Goal: Task Accomplishment & Management: Manage account settings

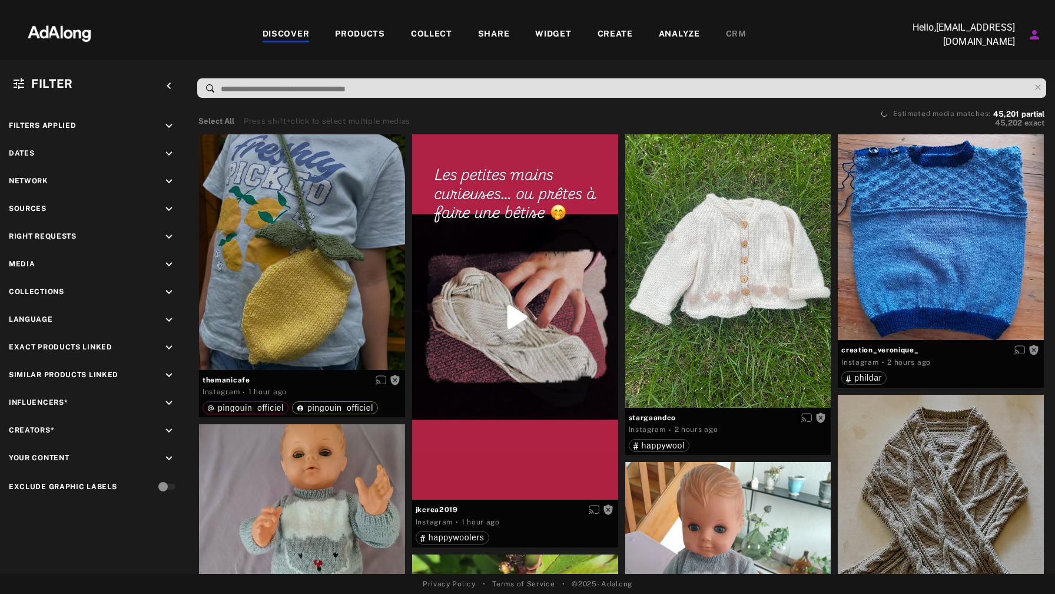
scroll to position [6489, 0]
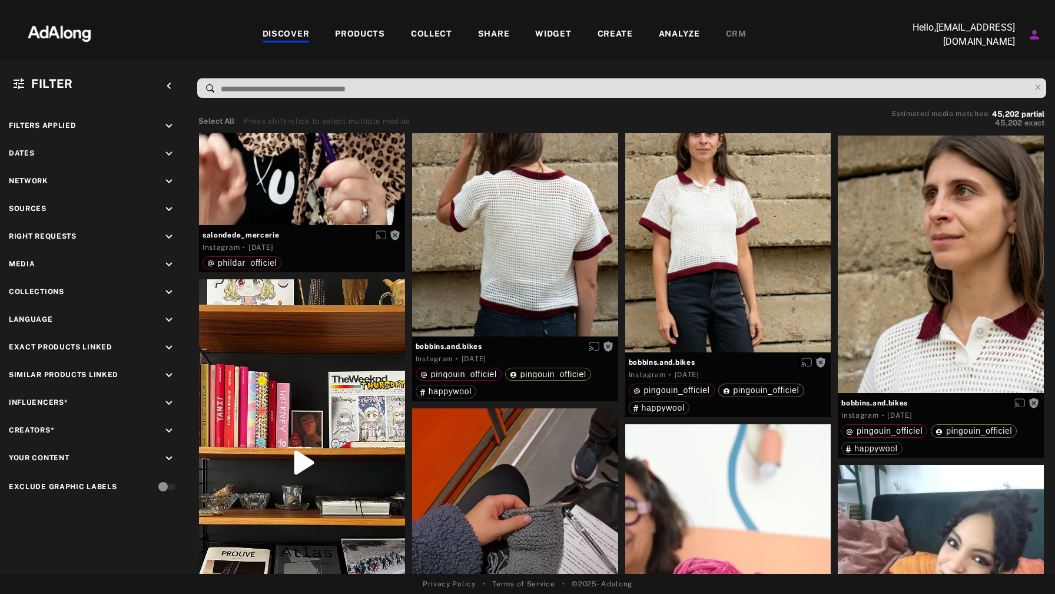
click at [283, 38] on div "DISCOVER" at bounding box center [286, 35] width 47 height 14
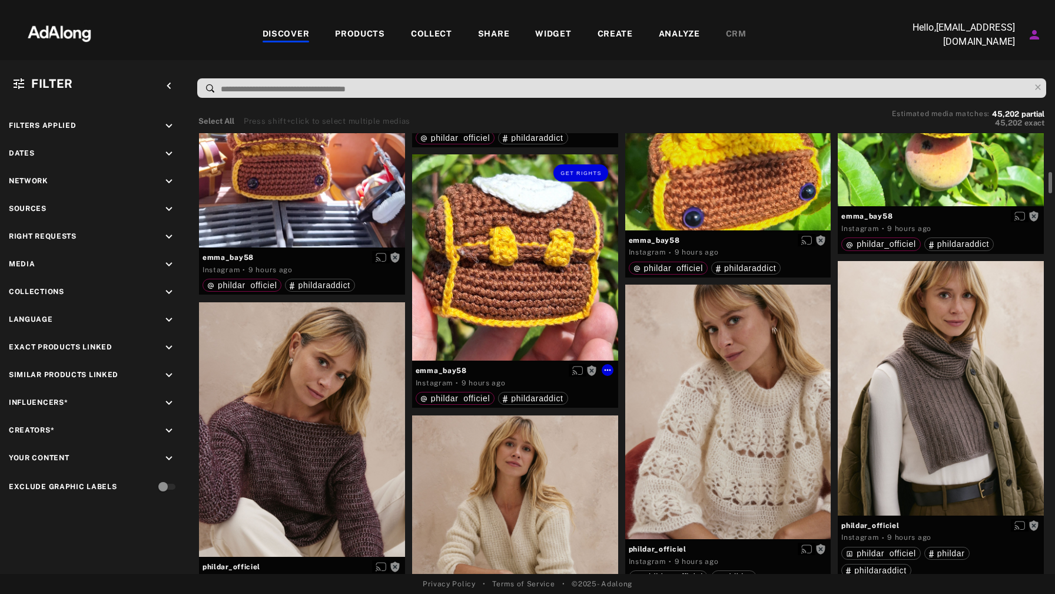
scroll to position [0, 0]
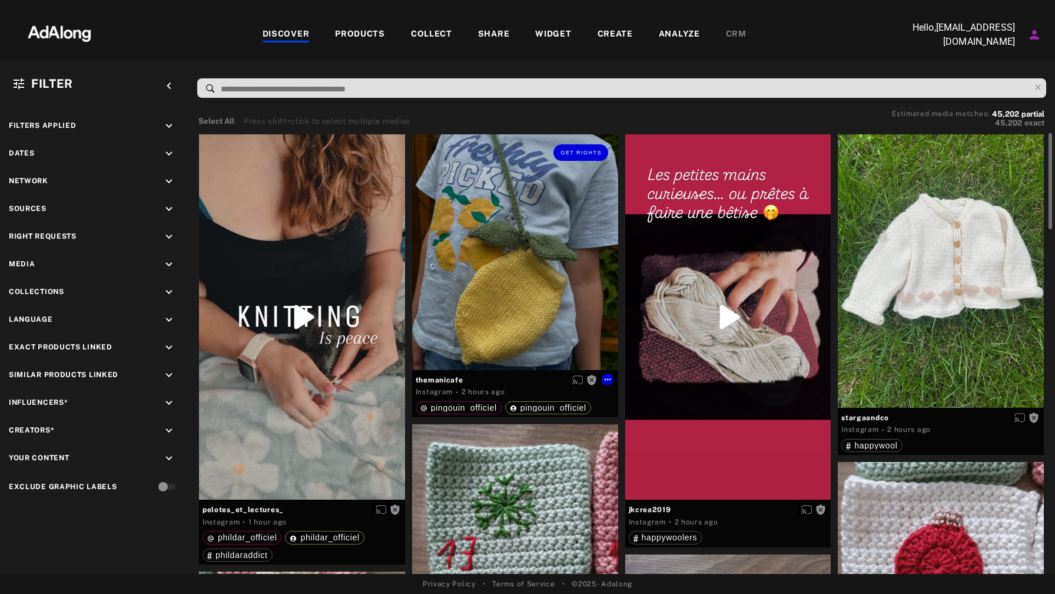
click at [524, 284] on div "Get rights" at bounding box center [515, 252] width 206 height 236
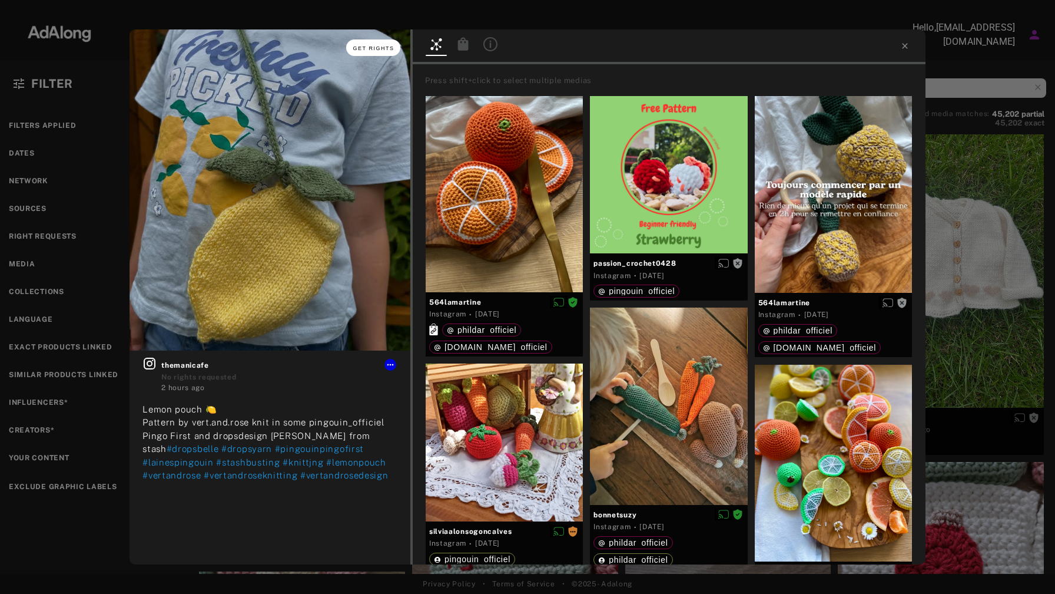
click at [382, 47] on span "Get rights" at bounding box center [373, 48] width 41 height 6
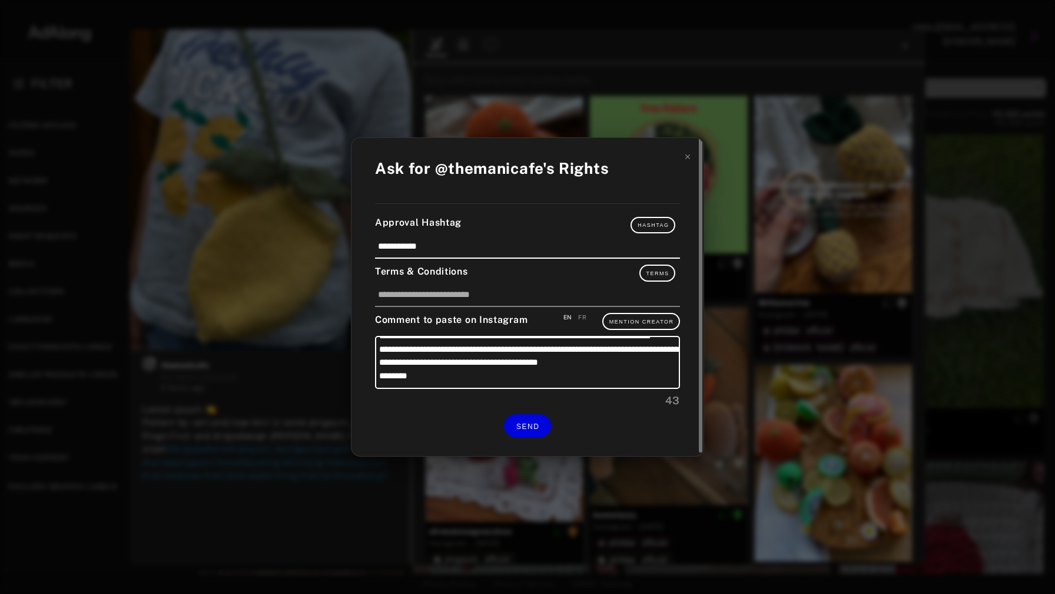
scroll to position [51, 0]
click at [529, 430] on button "SEND" at bounding box center [527, 425] width 47 height 23
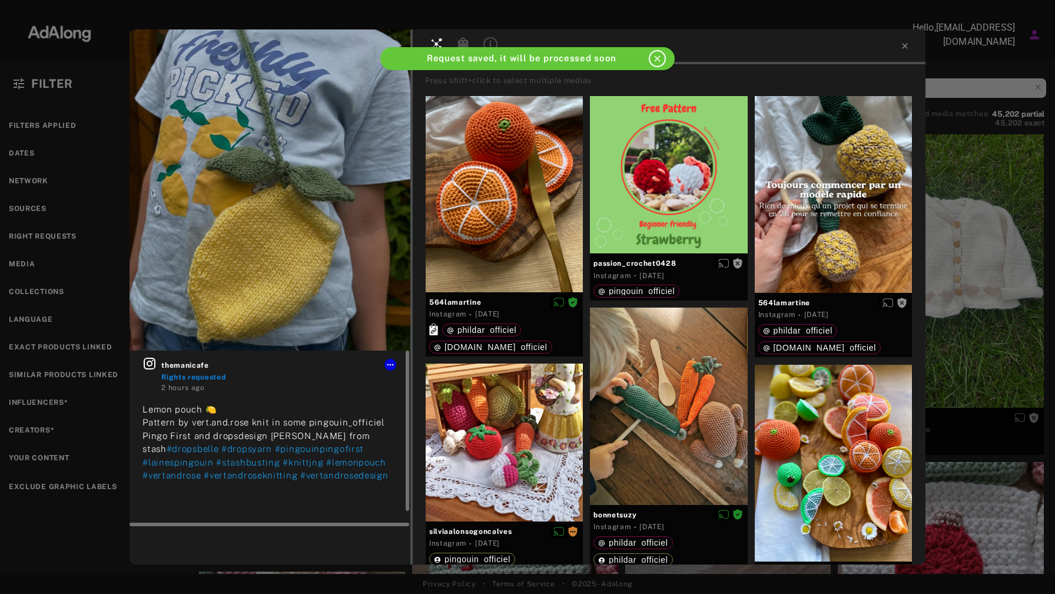
click at [153, 364] on icon at bounding box center [150, 363] width 14 height 14
click at [911, 48] on div at bounding box center [669, 46] width 513 height 35
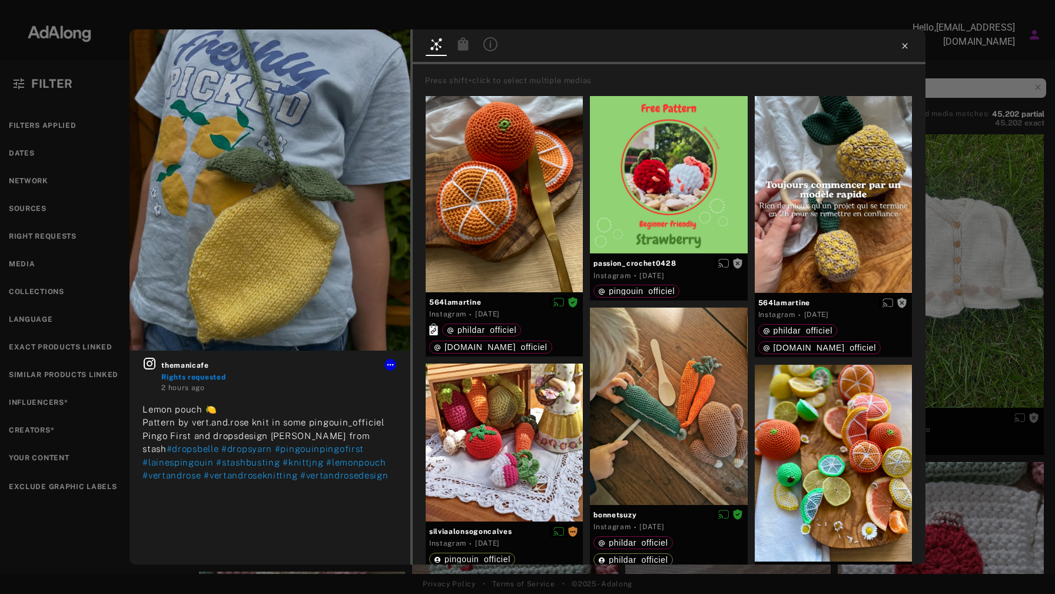
click at [908, 48] on icon at bounding box center [904, 45] width 9 height 9
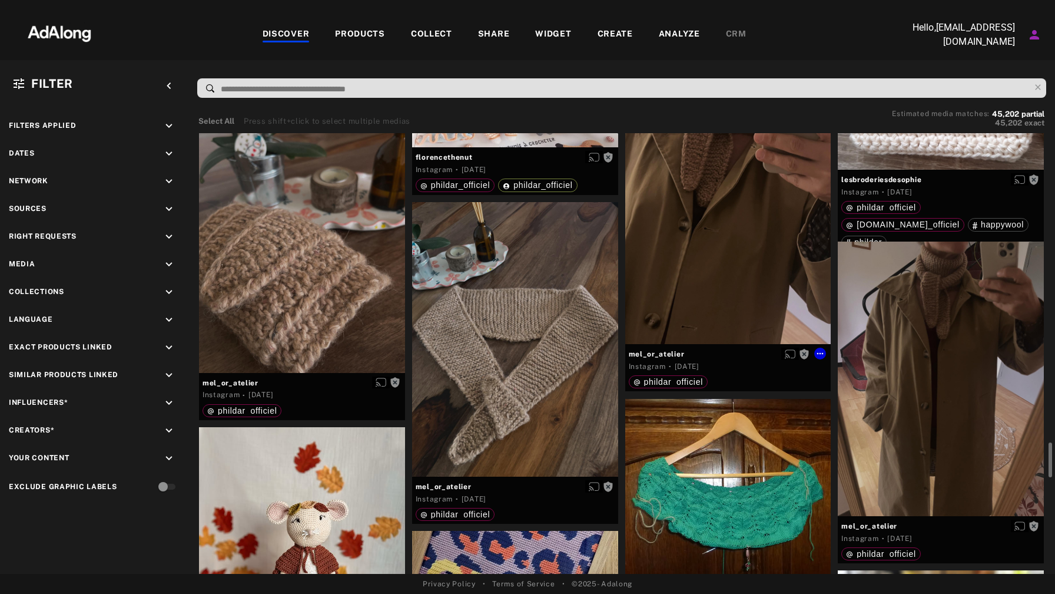
scroll to position [3587, 0]
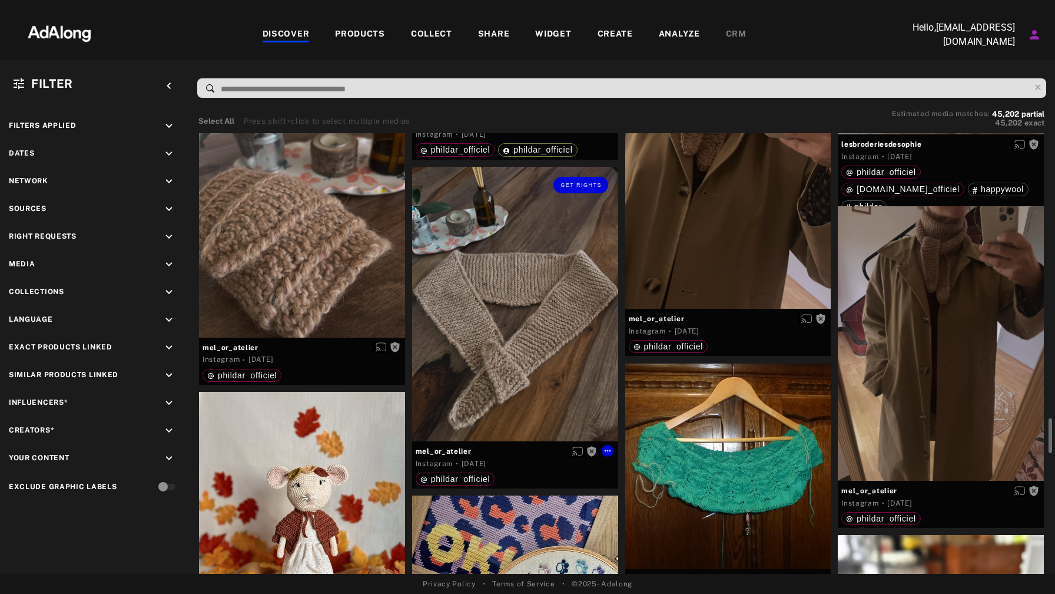
click at [582, 287] on div "Get rights" at bounding box center [515, 304] width 206 height 274
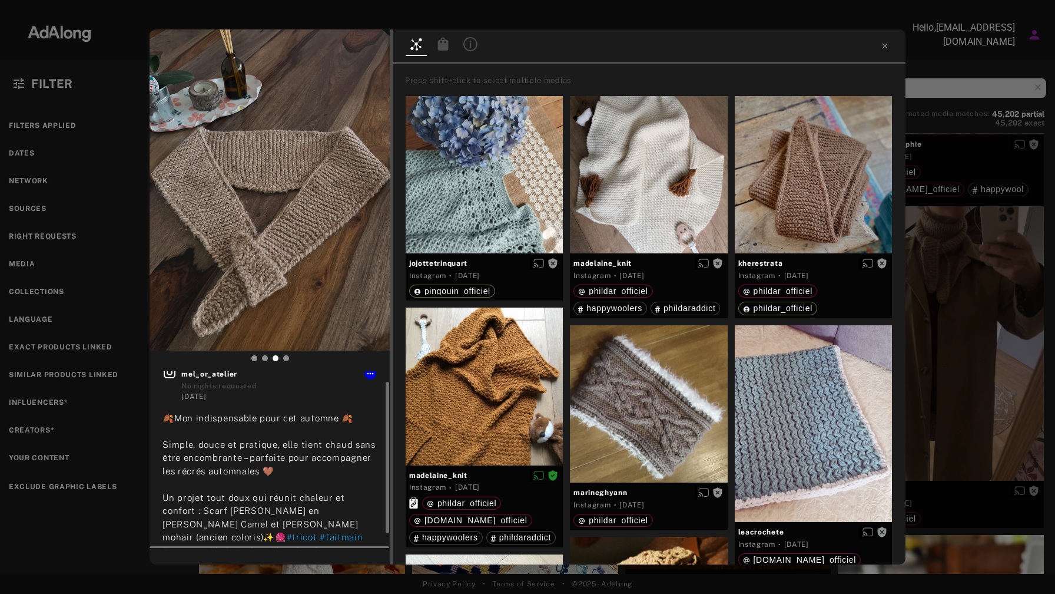
scroll to position [29, 0]
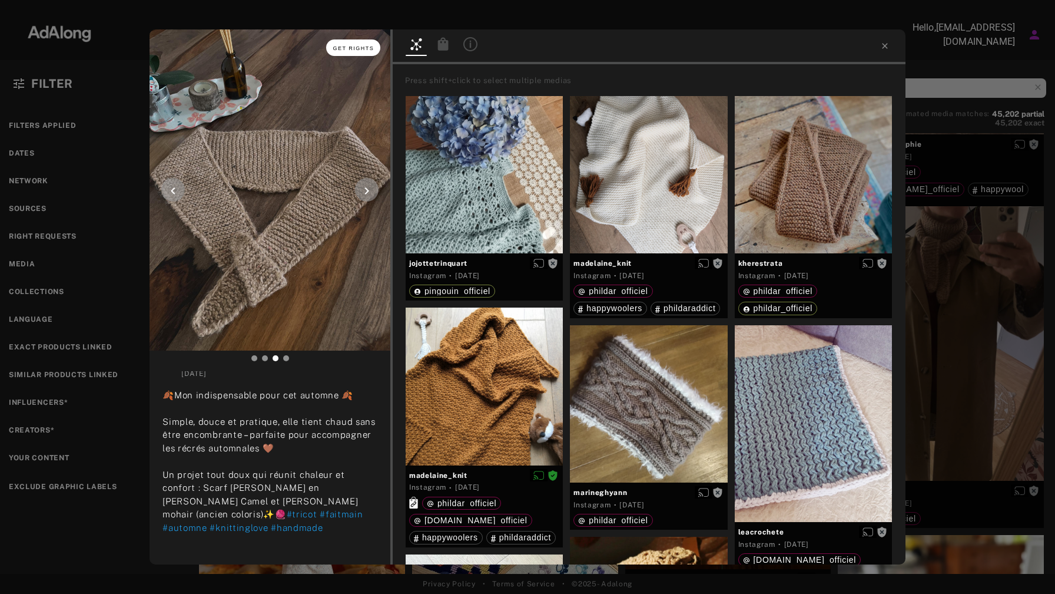
click at [352, 47] on span "Get rights" at bounding box center [353, 48] width 41 height 6
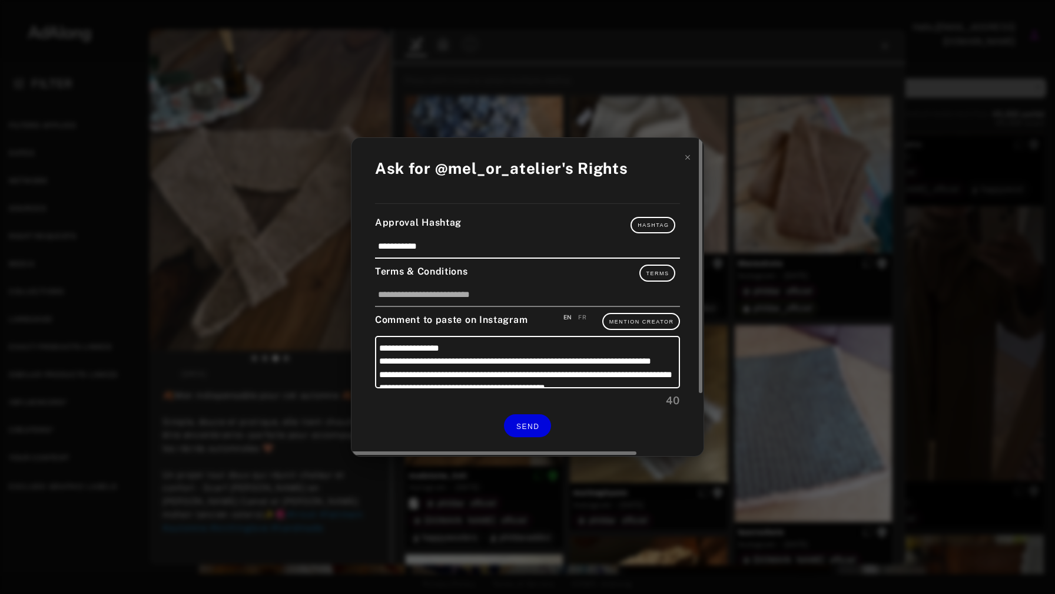
click at [585, 319] on div "FR" at bounding box center [582, 317] width 8 height 9
type textarea "**********"
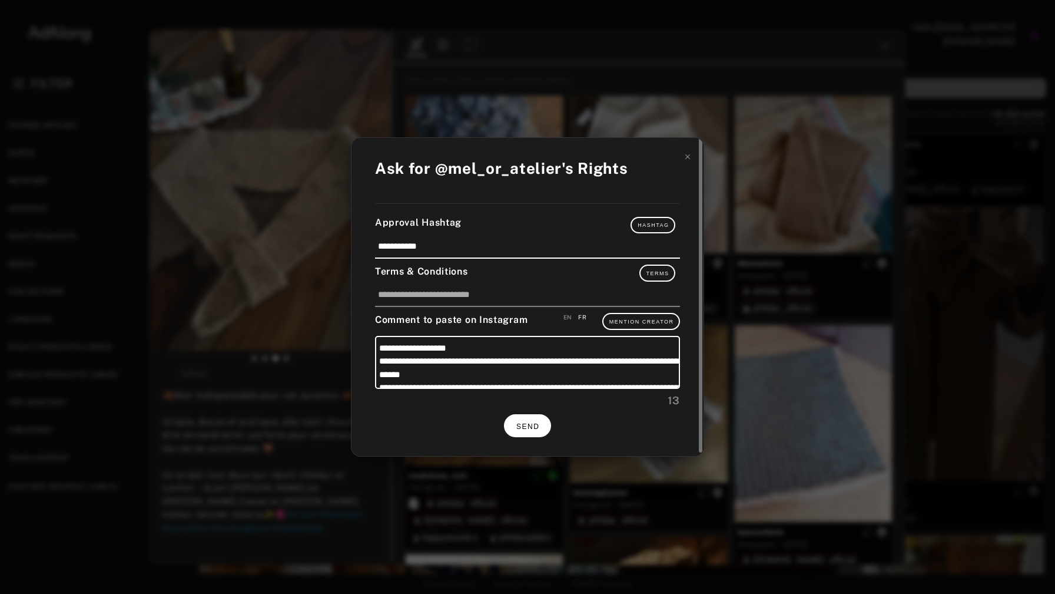
click at [525, 423] on span "SEND" at bounding box center [527, 426] width 23 height 8
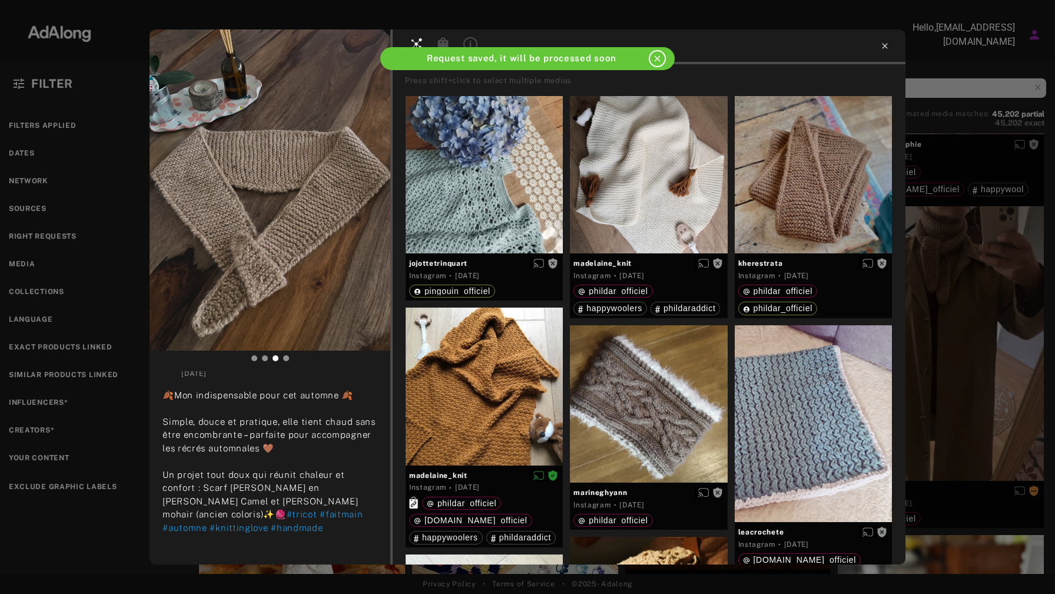
click at [886, 47] on icon at bounding box center [884, 45] width 9 height 9
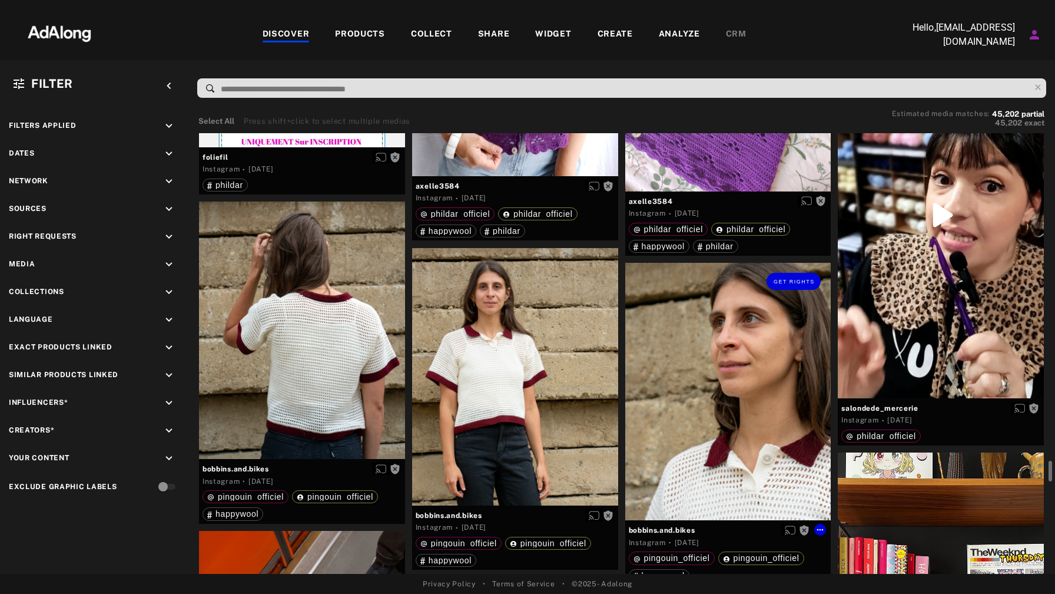
scroll to position [6770, 0]
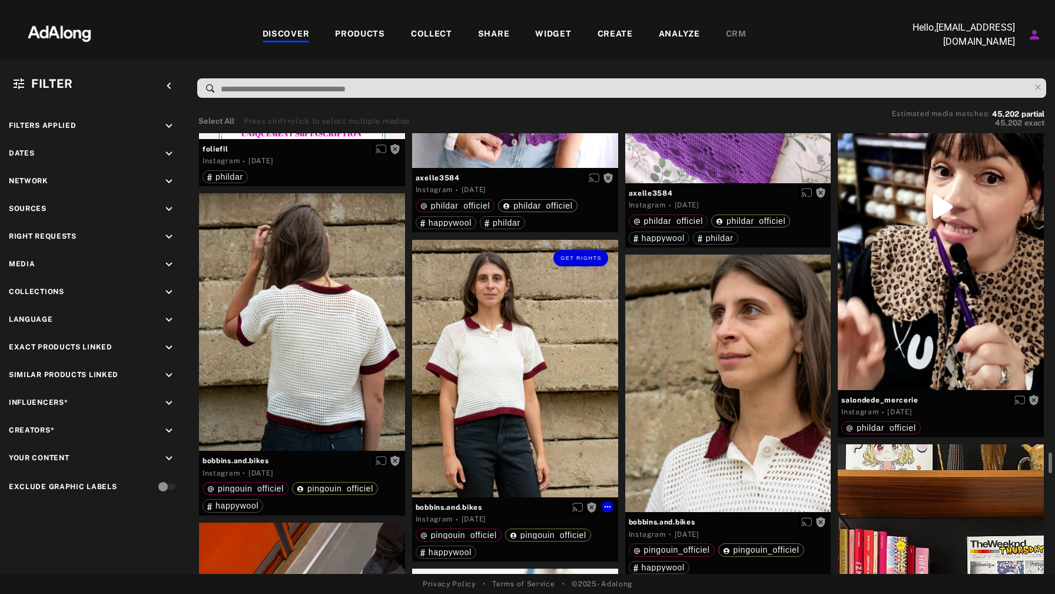
click at [512, 381] on div "Get rights" at bounding box center [515, 368] width 206 height 257
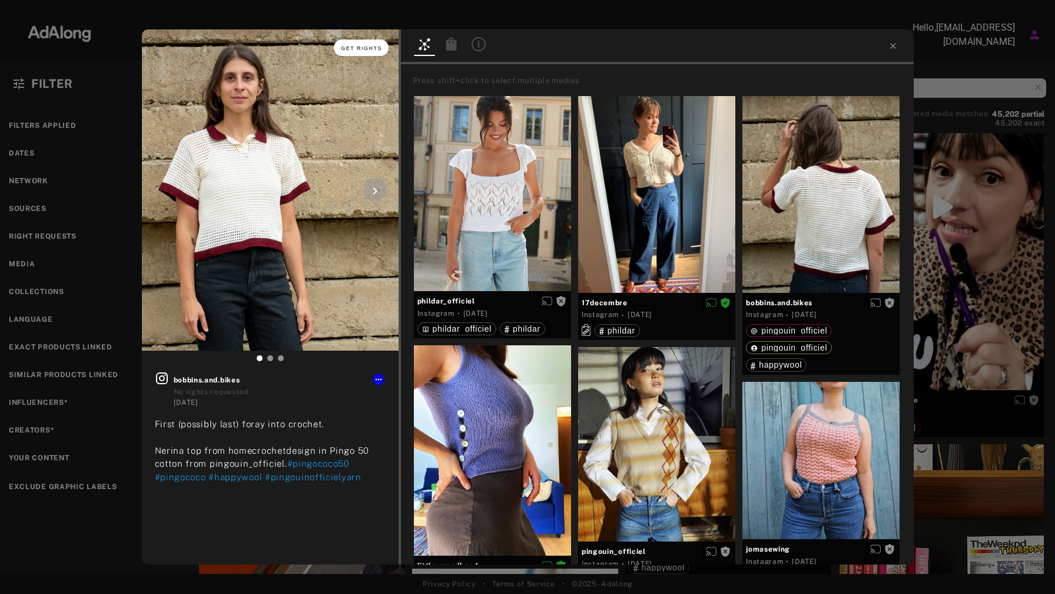
click at [362, 47] on span "Get rights" at bounding box center [361, 48] width 41 height 6
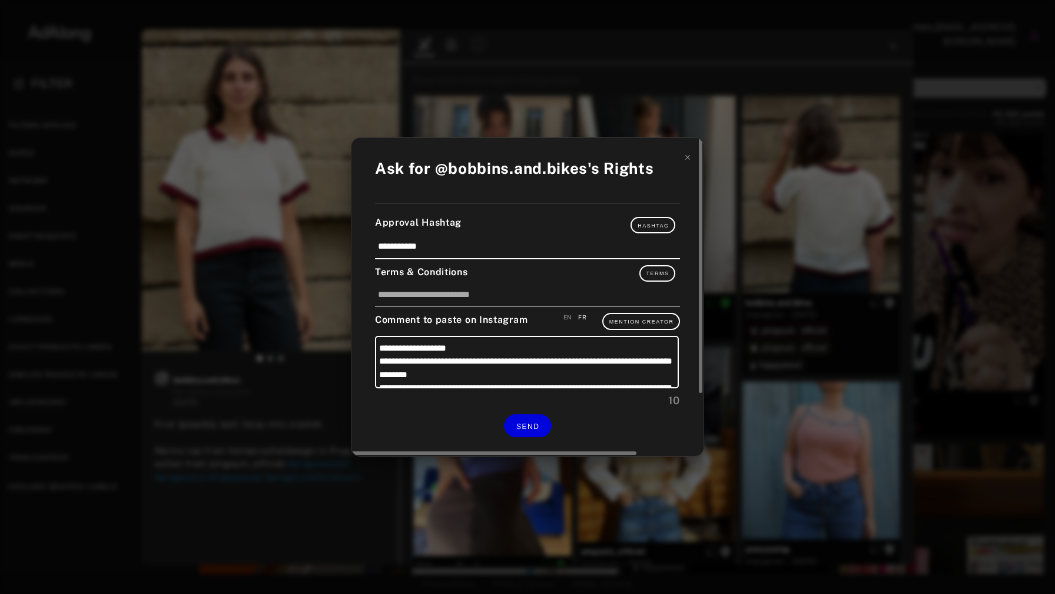
click at [567, 314] on div "EN" at bounding box center [568, 317] width 9 height 9
type textarea "**********"
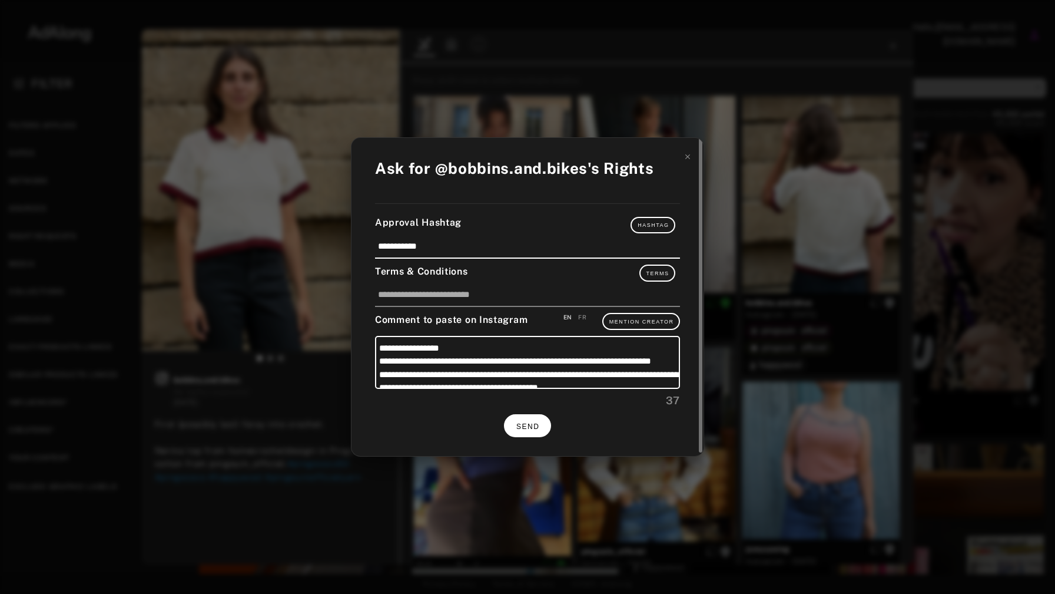
click at [528, 425] on span "SEND" at bounding box center [527, 426] width 23 height 8
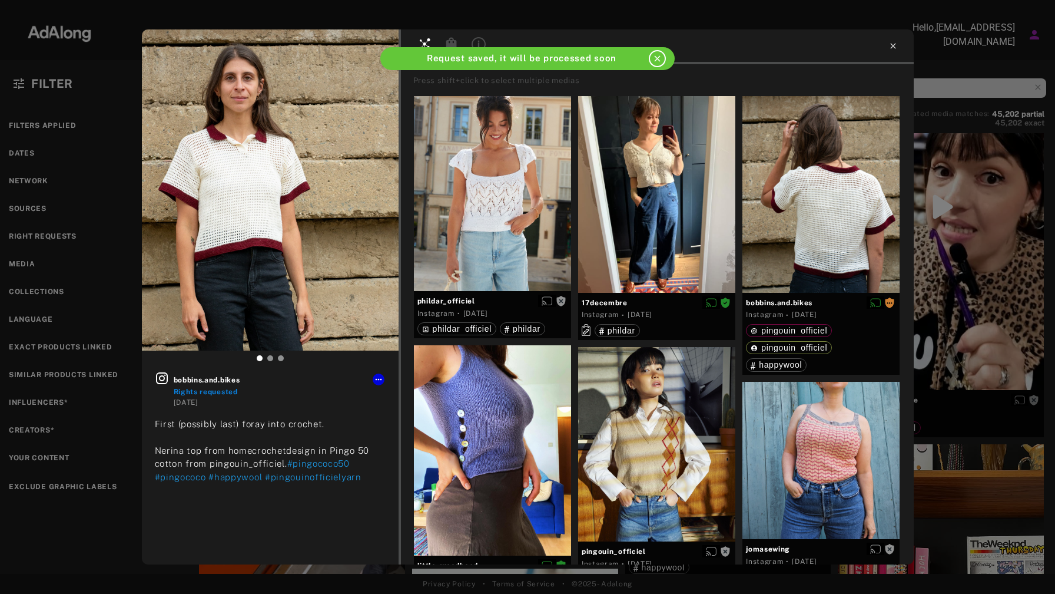
click at [896, 45] on icon at bounding box center [893, 45] width 9 height 9
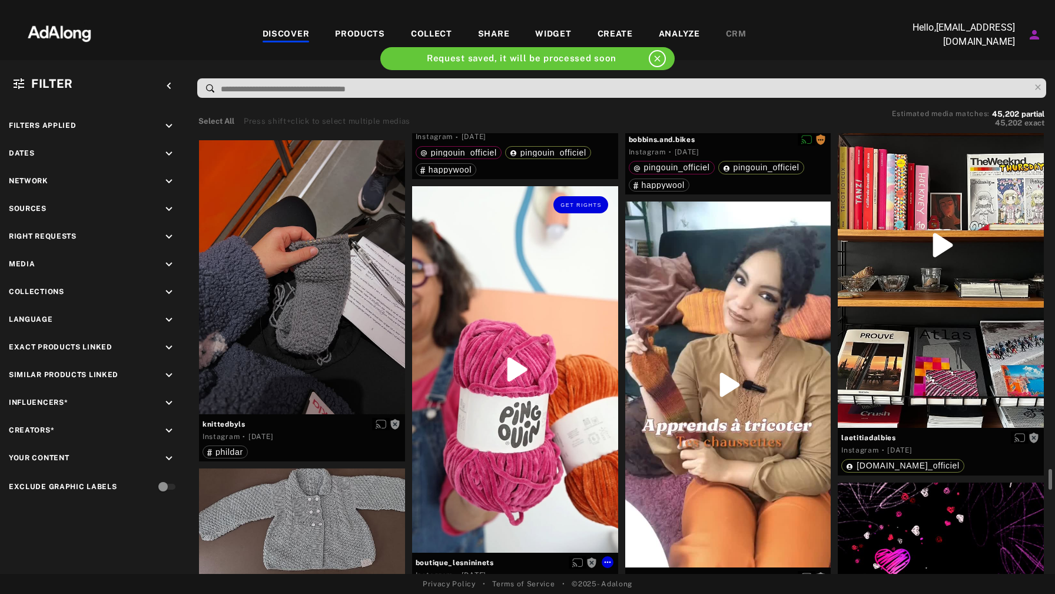
scroll to position [7151, 0]
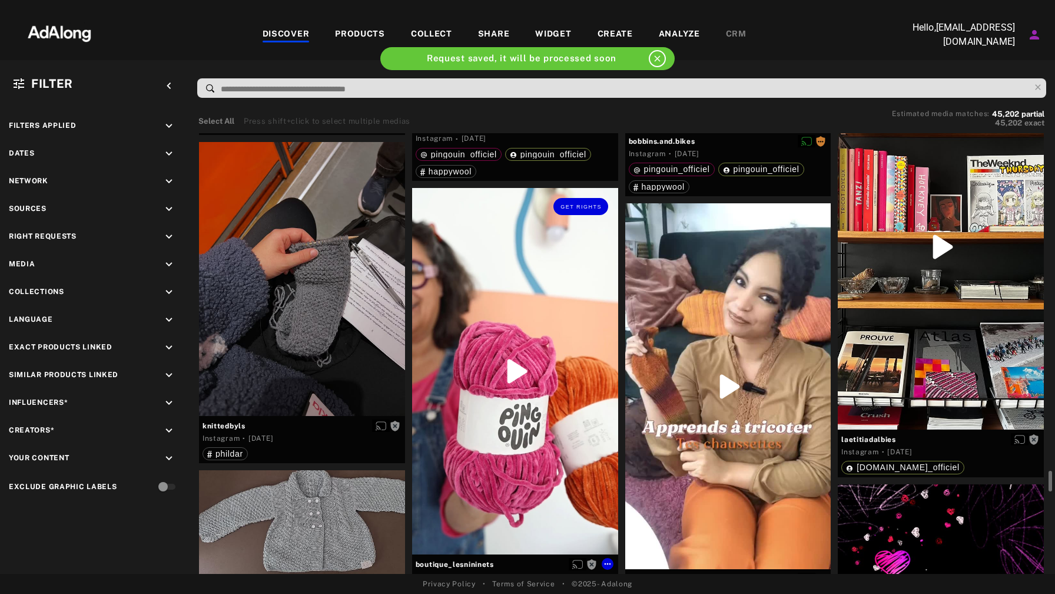
click at [547, 286] on div "Get rights" at bounding box center [515, 371] width 206 height 366
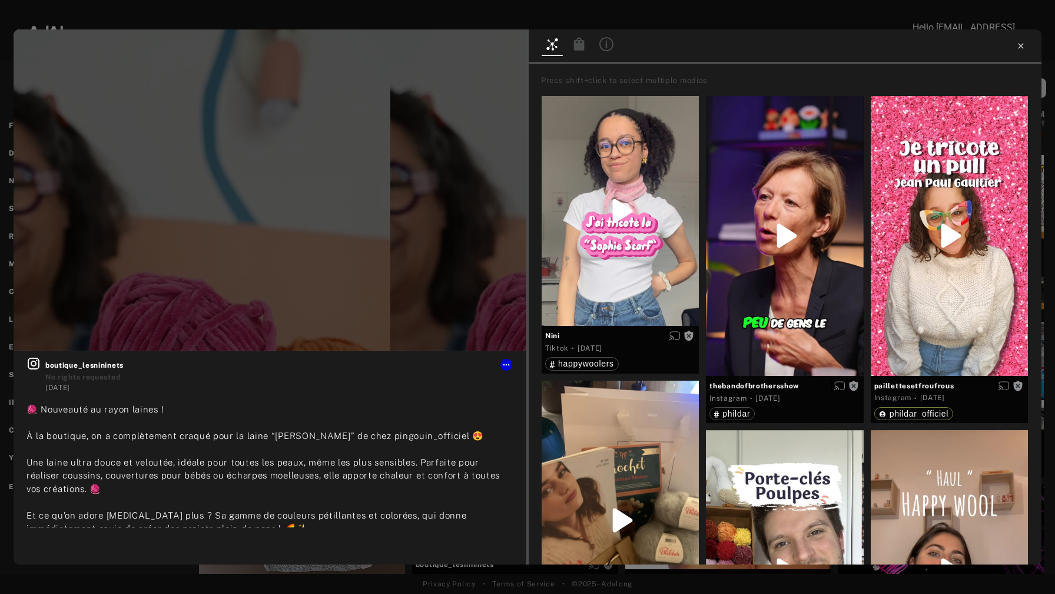
click at [1019, 45] on icon at bounding box center [1020, 45] width 9 height 9
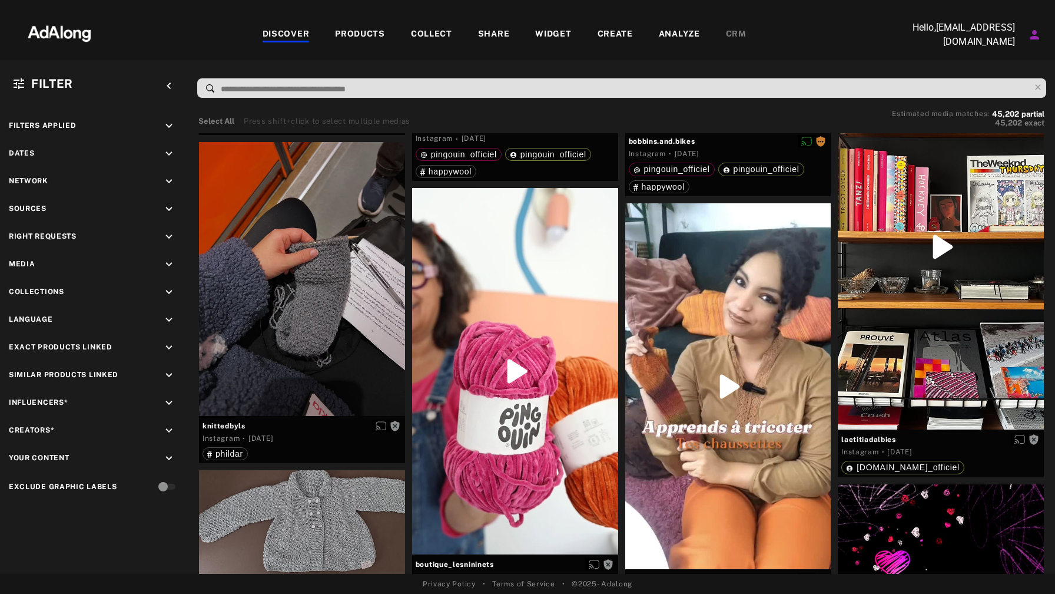
click at [38, 188] on span "Network" at bounding box center [28, 183] width 39 height 16
click at [84, 183] on div "Network keyboard_arrow_down" at bounding box center [94, 183] width 171 height 16
click at [173, 179] on icon "keyboard_arrow_down" at bounding box center [169, 181] width 13 height 13
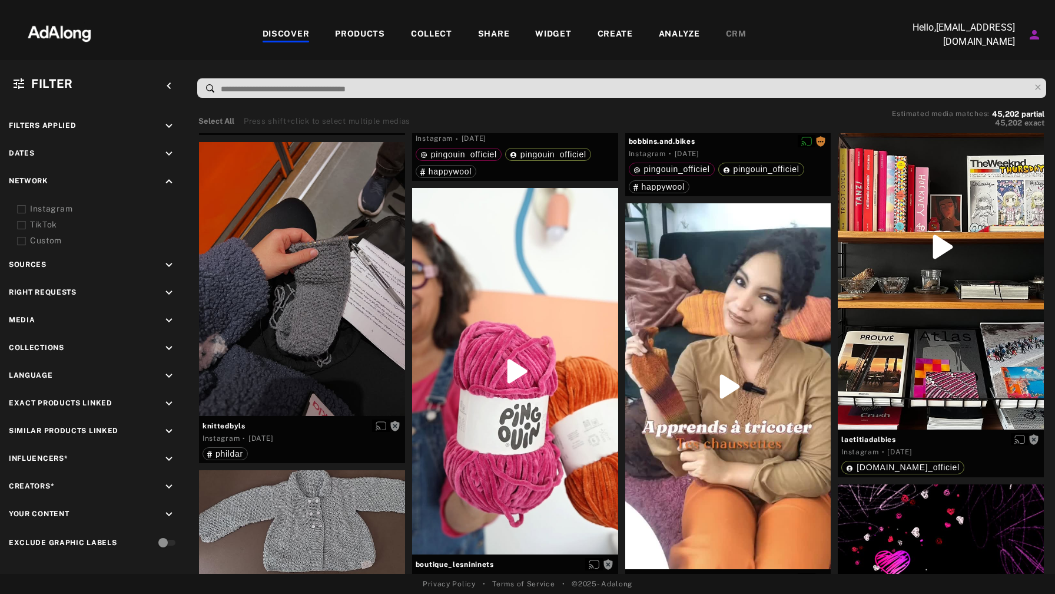
click at [25, 224] on rect at bounding box center [22, 225] width 8 height 8
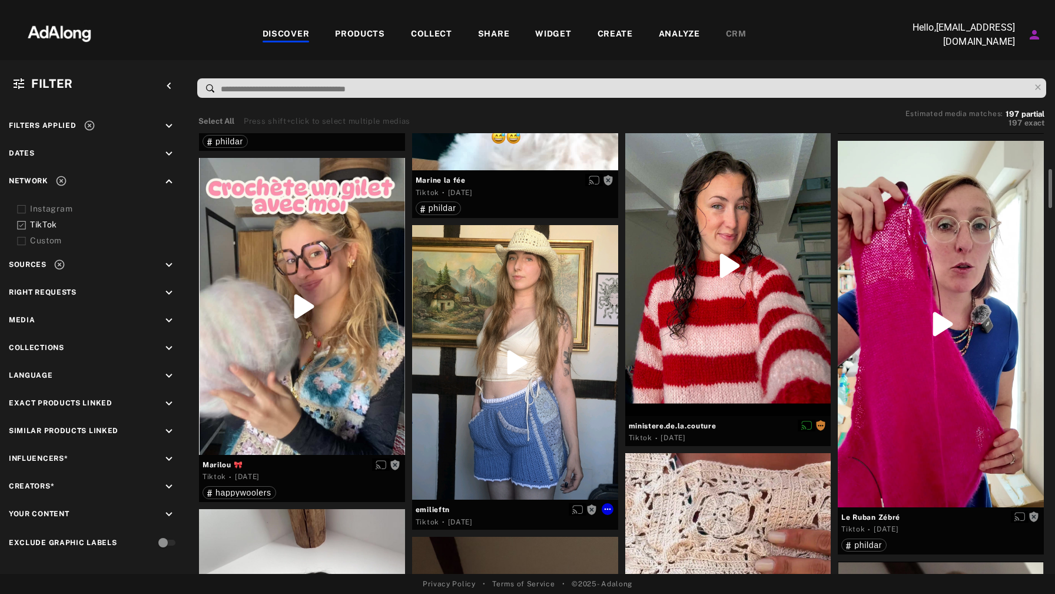
scroll to position [336, 0]
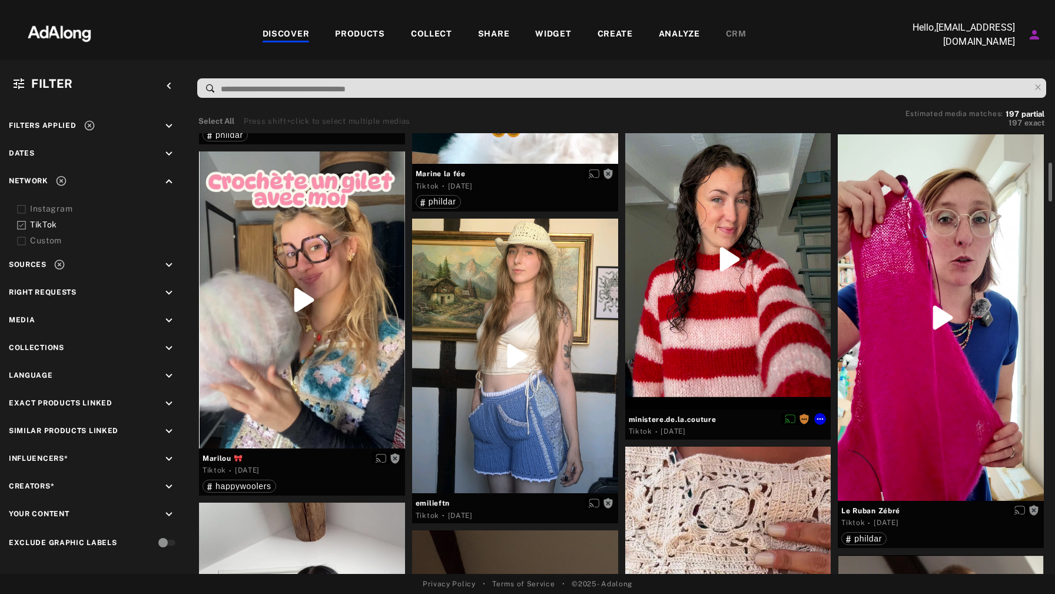
click at [703, 320] on div at bounding box center [728, 259] width 206 height 299
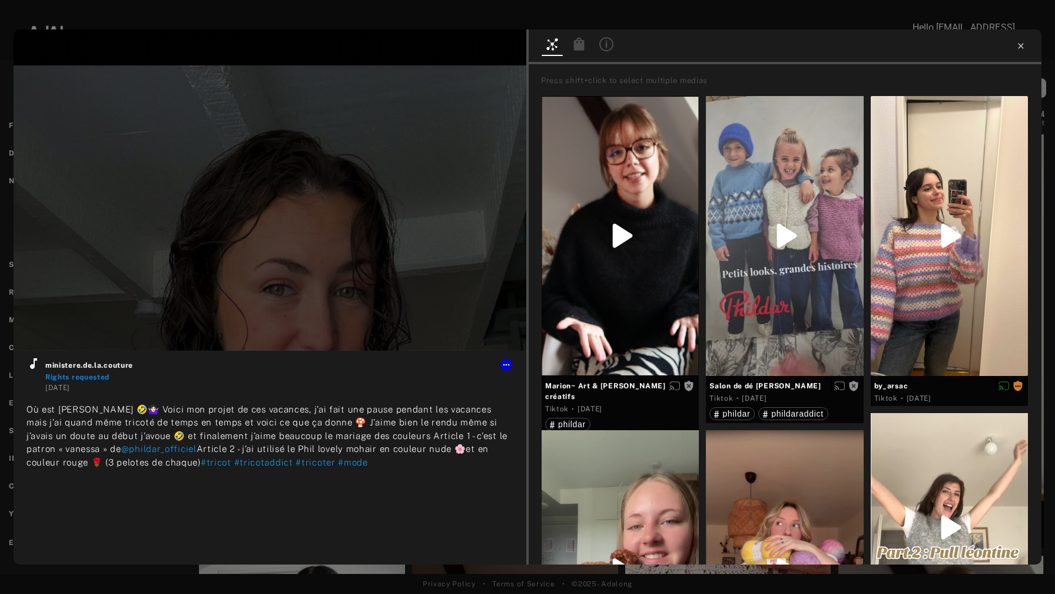
type input "**"
click at [1023, 45] on icon at bounding box center [1020, 45] width 9 height 9
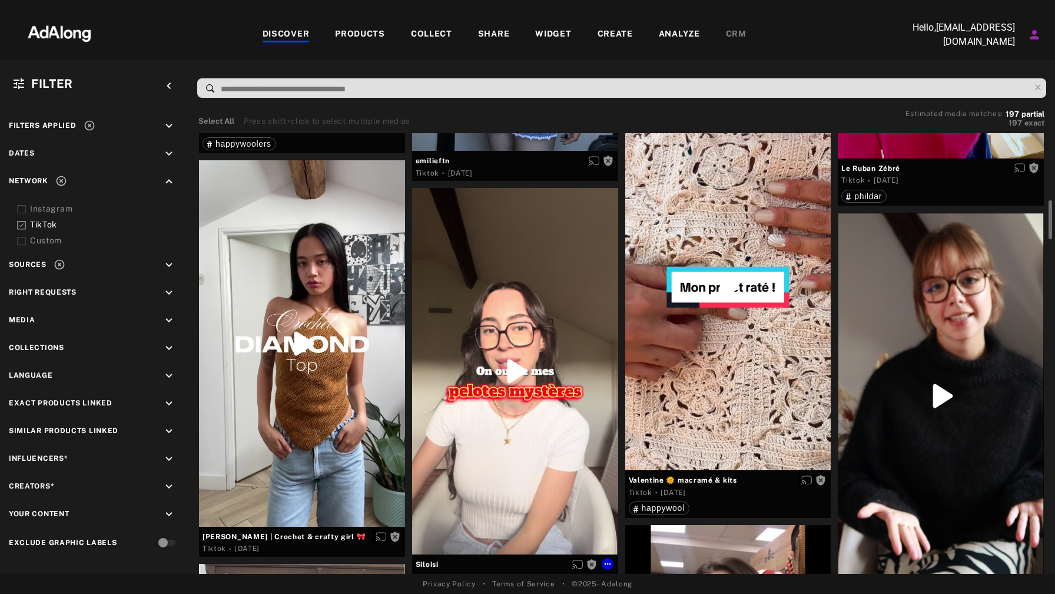
scroll to position [703, 0]
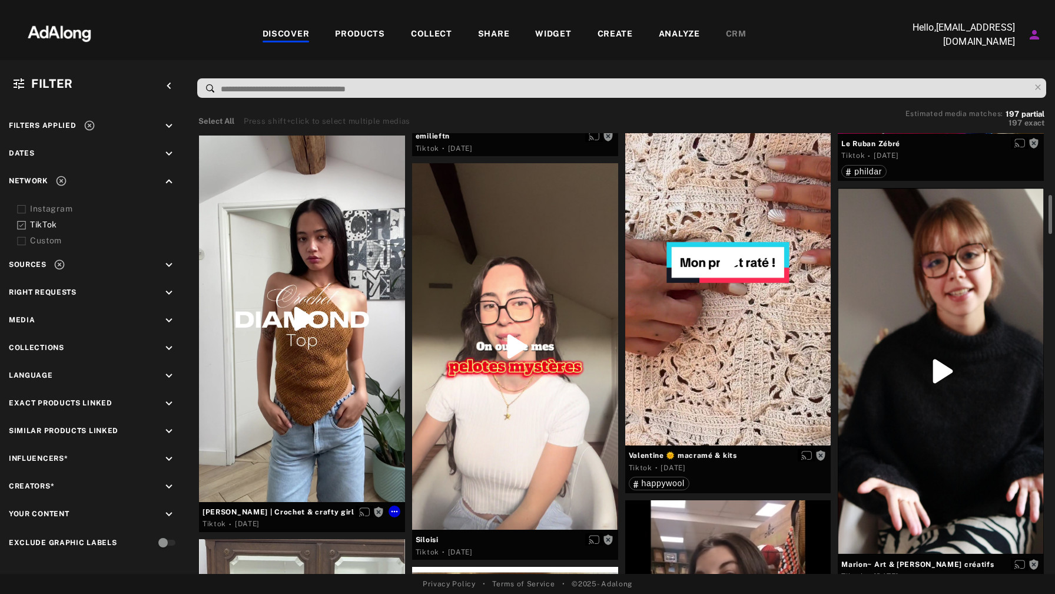
click at [322, 396] on div at bounding box center [302, 318] width 206 height 366
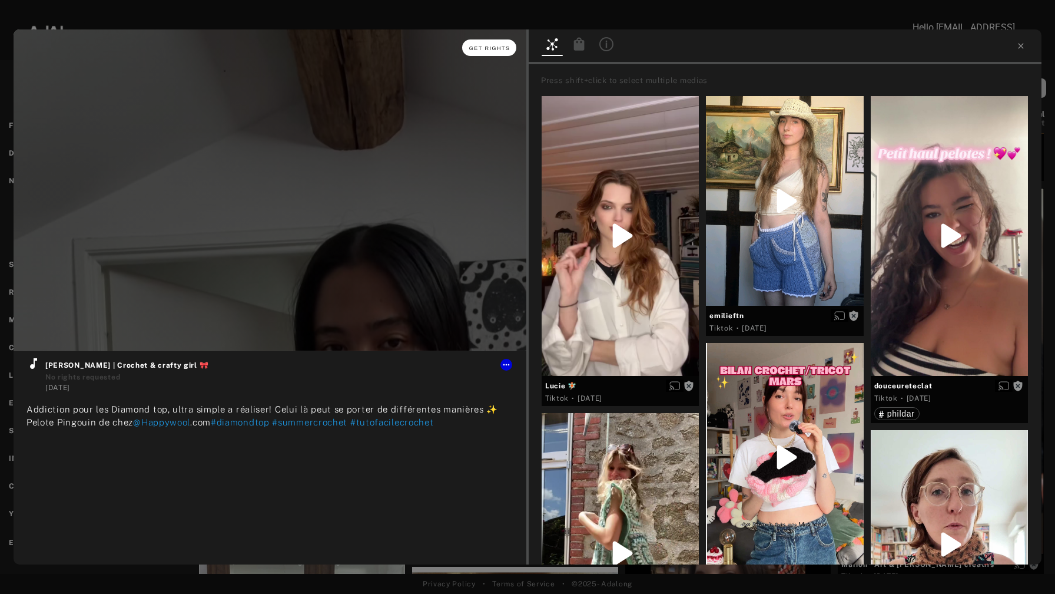
click at [487, 47] on span "Get rights" at bounding box center [489, 48] width 41 height 6
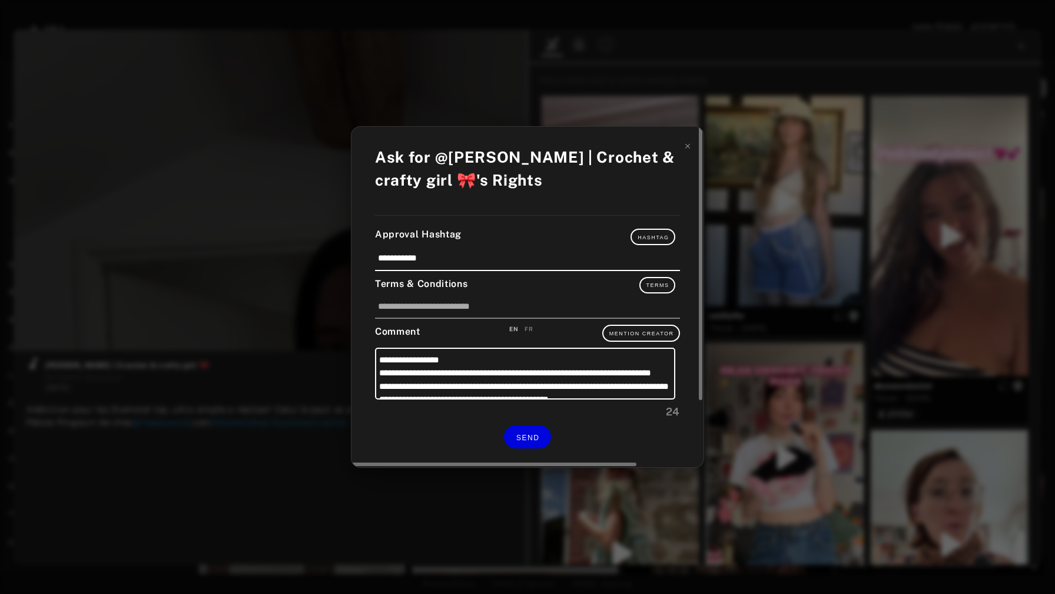
click at [526, 327] on div "FR" at bounding box center [529, 328] width 8 height 9
type input "**"
type textarea "**********"
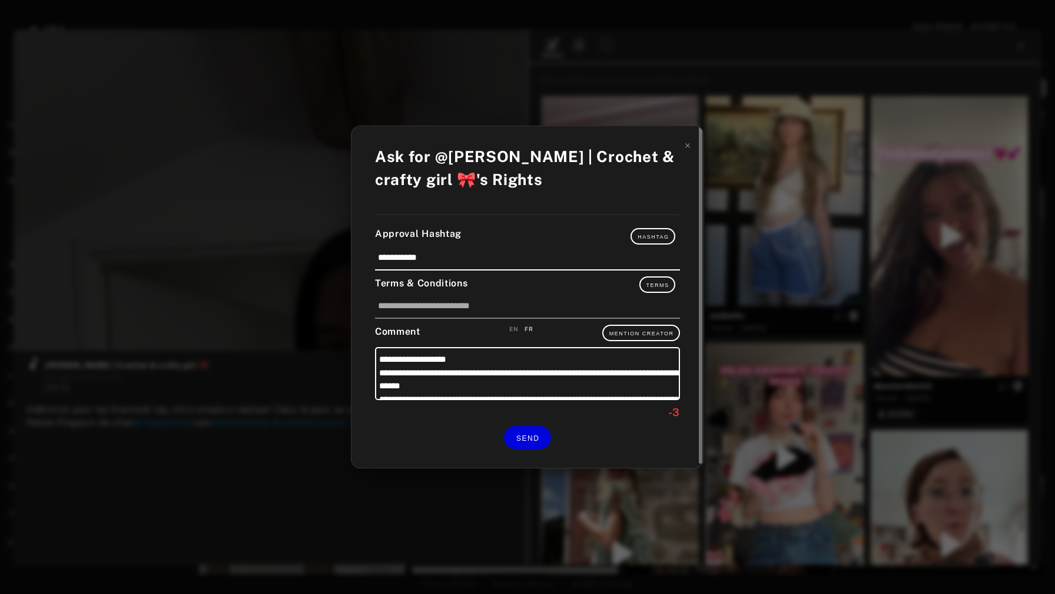
type input "***"
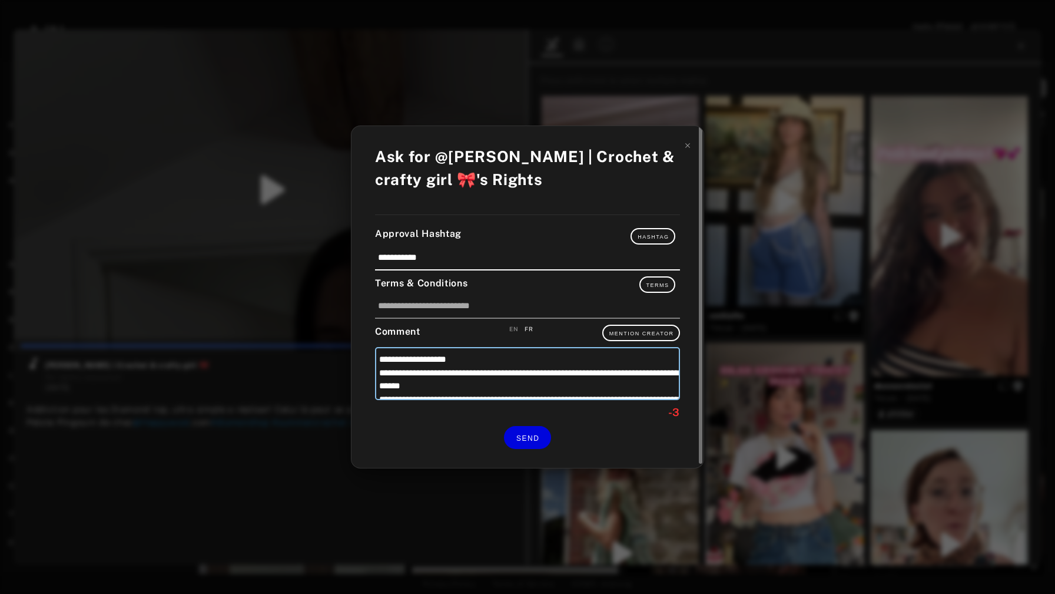
click at [479, 387] on textarea "**********" at bounding box center [527, 373] width 305 height 53
drag, startPoint x: 435, startPoint y: 384, endPoint x: 398, endPoint y: 383, distance: 37.1
click at [398, 383] on textarea "**********" at bounding box center [527, 373] width 305 height 53
type textarea "**********"
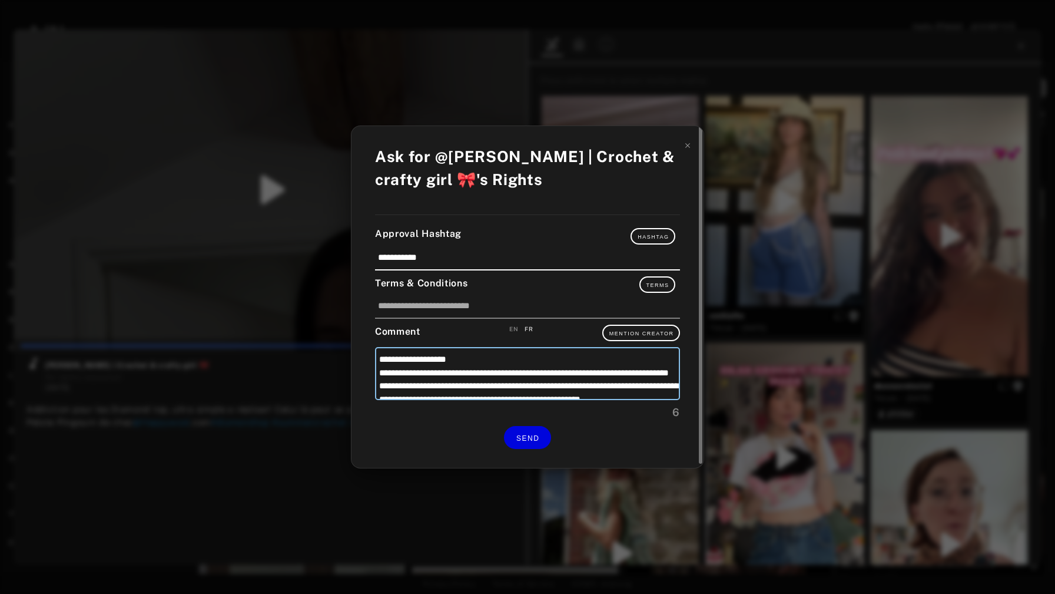
type textarea "**********"
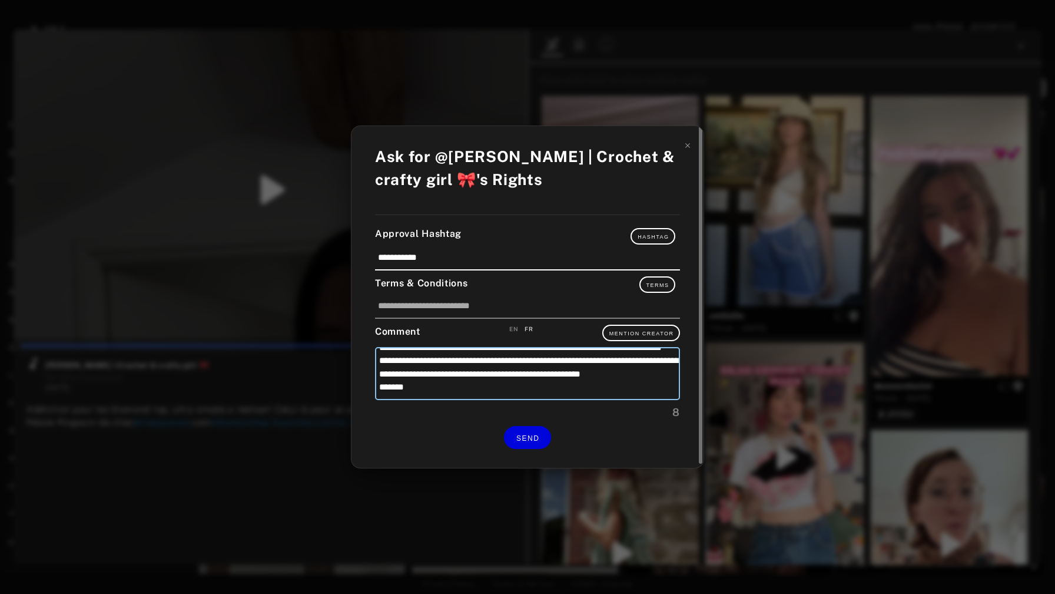
scroll to position [51, 0]
type textarea "**********"
click at [519, 428] on button "SEND" at bounding box center [527, 437] width 47 height 23
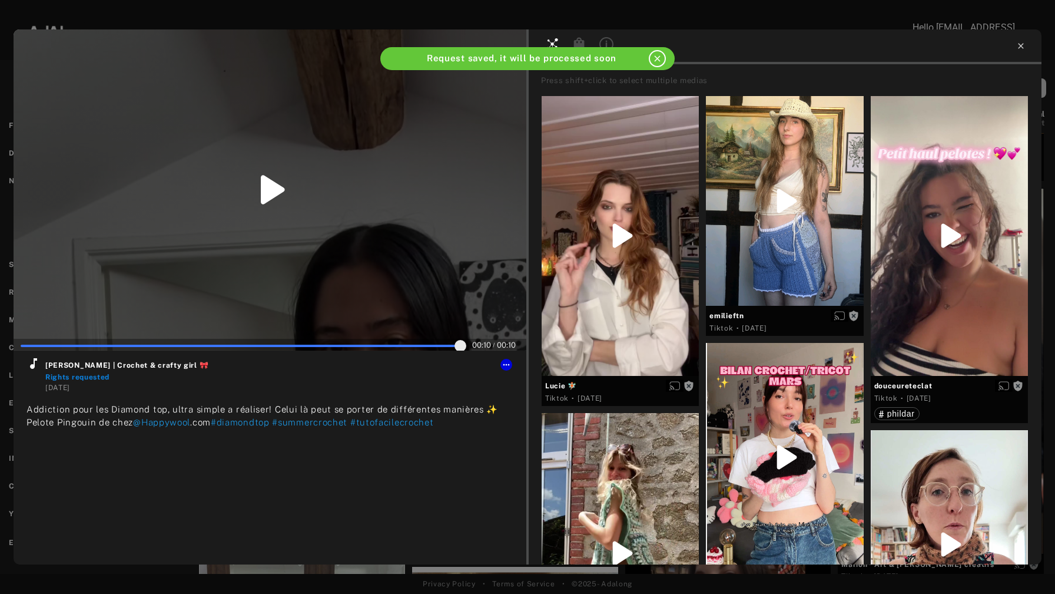
click at [1024, 45] on icon at bounding box center [1020, 45] width 9 height 9
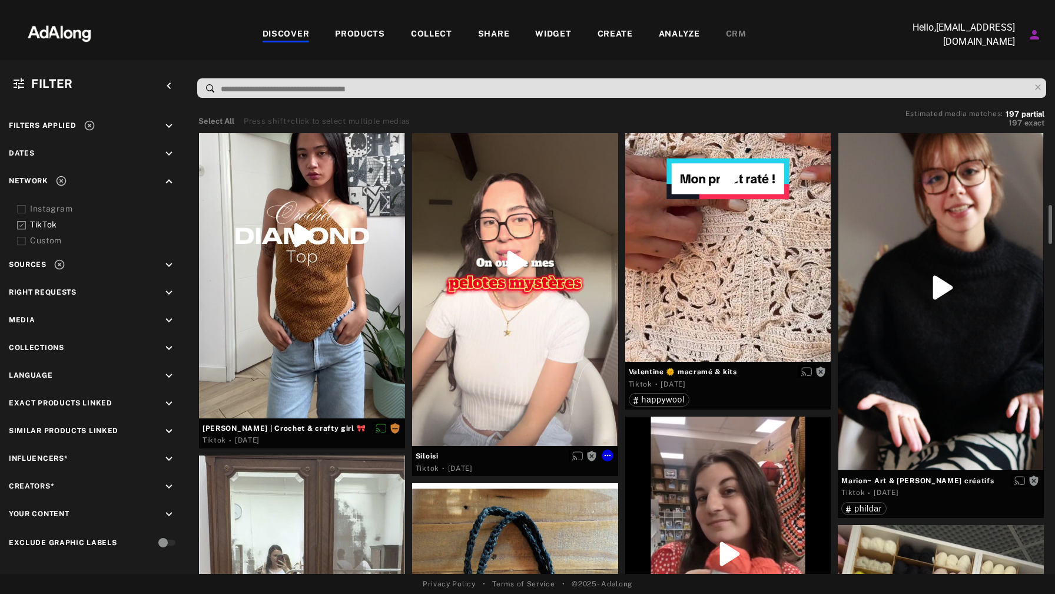
scroll to position [784, 0]
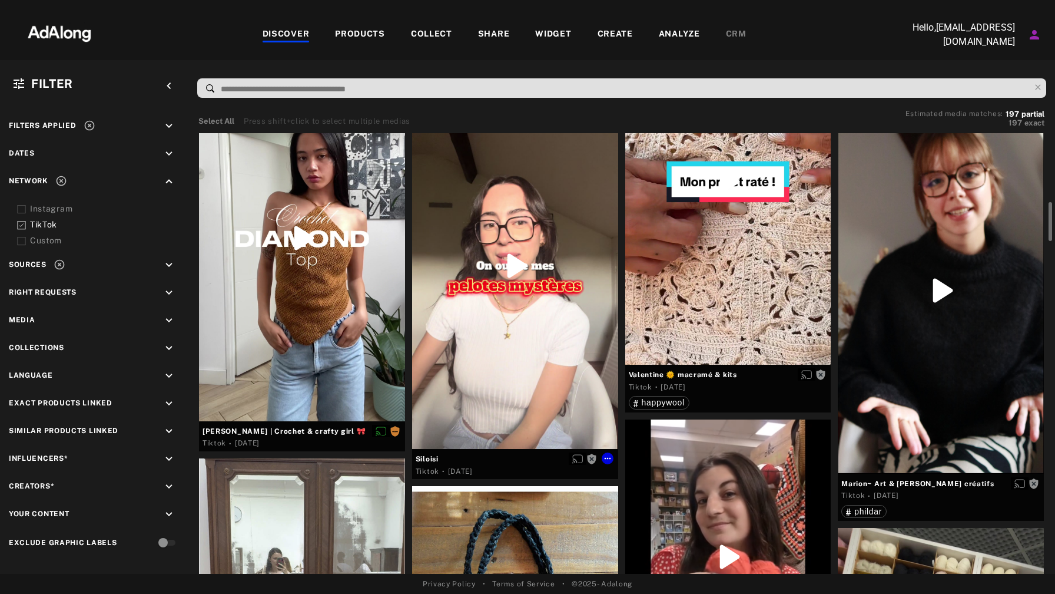
click at [571, 322] on div at bounding box center [515, 265] width 206 height 366
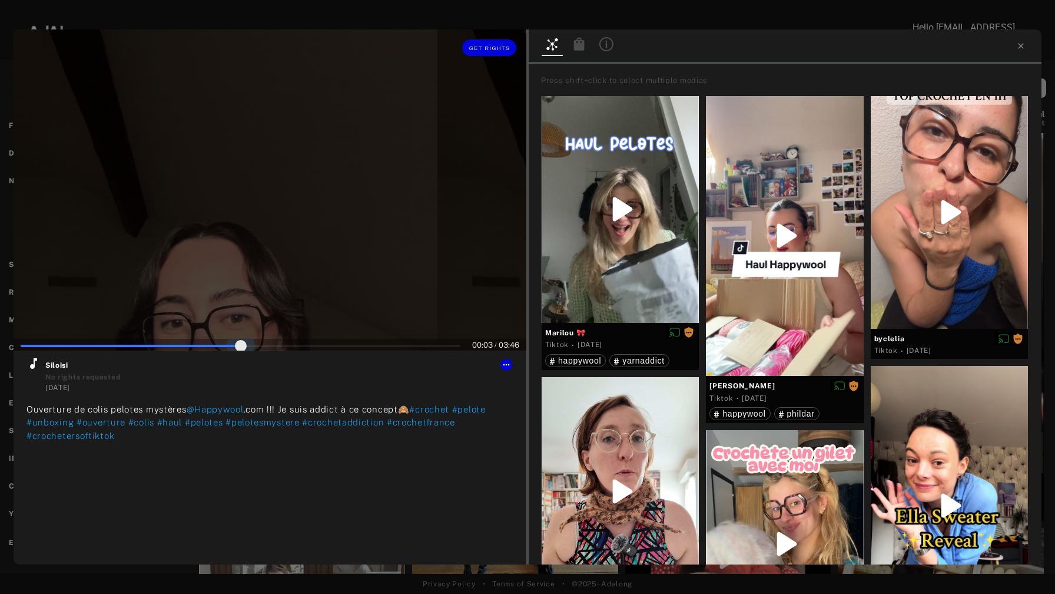
click at [243, 340] on span at bounding box center [241, 346] width 440 height 18
click at [299, 339] on span at bounding box center [241, 345] width 440 height 18
click at [342, 339] on span at bounding box center [241, 345] width 440 height 18
click at [365, 340] on span at bounding box center [241, 345] width 440 height 18
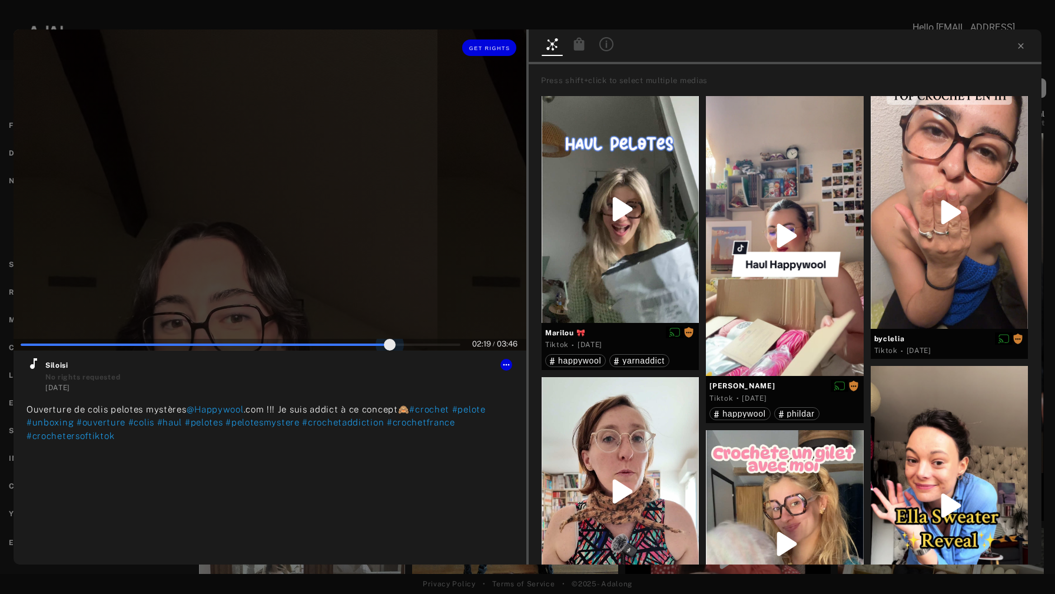
click at [390, 344] on span at bounding box center [241, 345] width 440 height 18
click at [405, 342] on span at bounding box center [241, 345] width 440 height 18
click at [420, 342] on span at bounding box center [241, 345] width 440 height 18
click at [443, 342] on span at bounding box center [241, 345] width 440 height 18
click at [457, 341] on span at bounding box center [241, 345] width 440 height 18
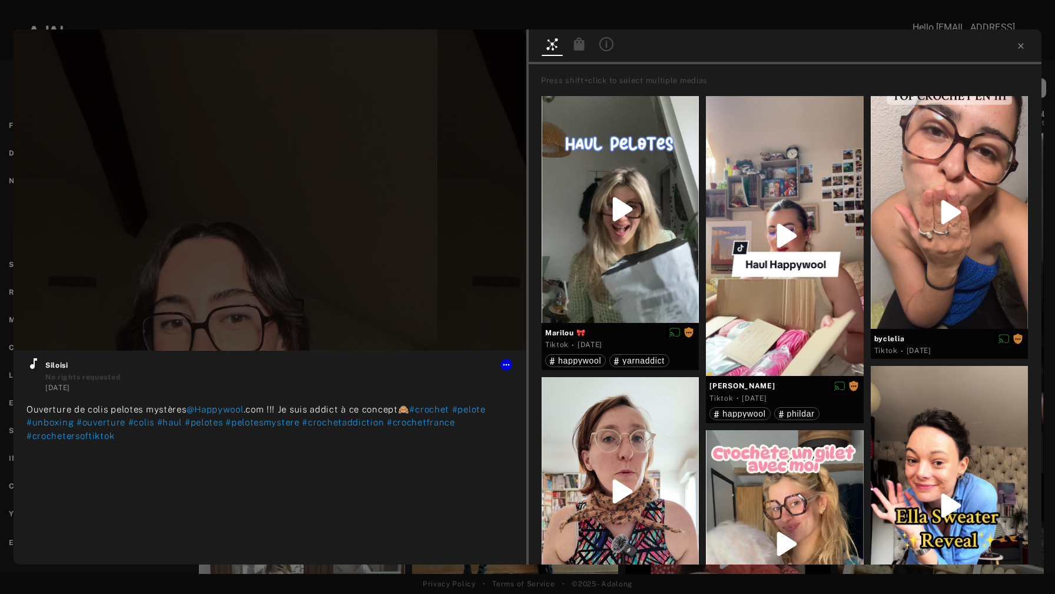
type input "***"
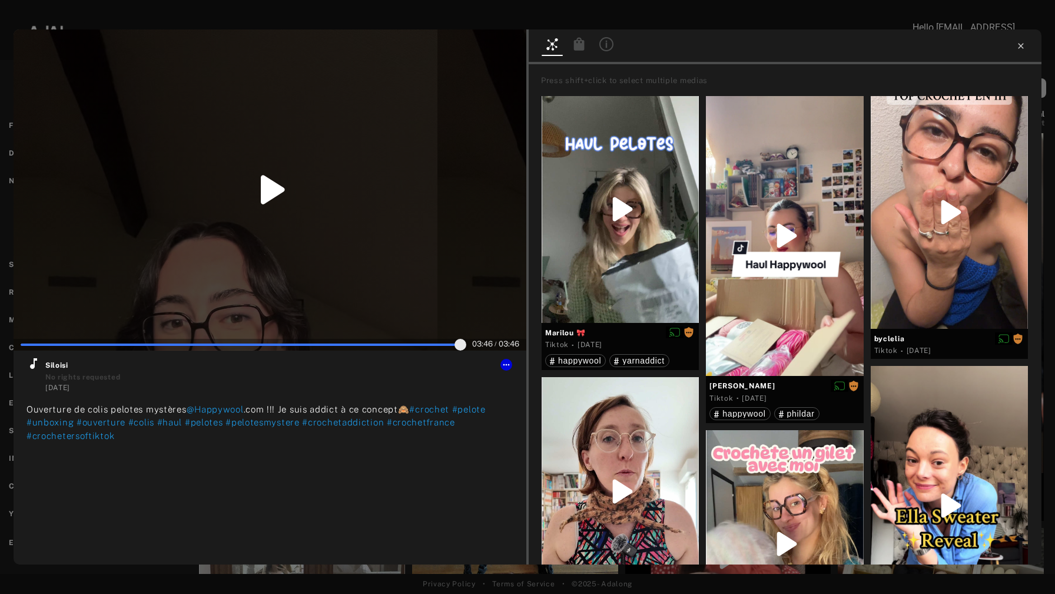
click at [1024, 46] on icon at bounding box center [1020, 45] width 9 height 9
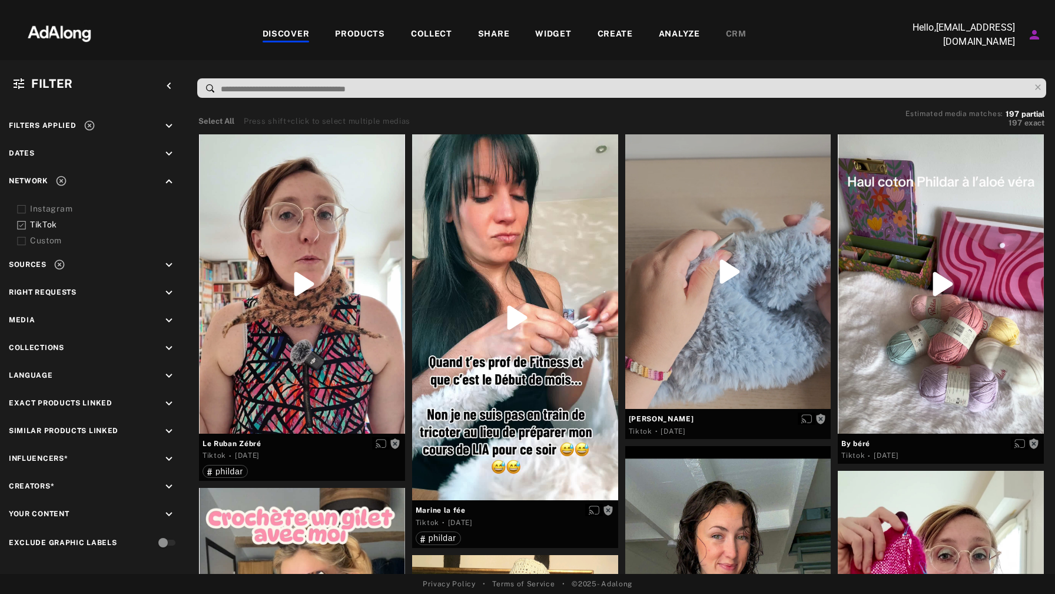
click at [438, 34] on div "COLLECT" at bounding box center [431, 35] width 41 height 14
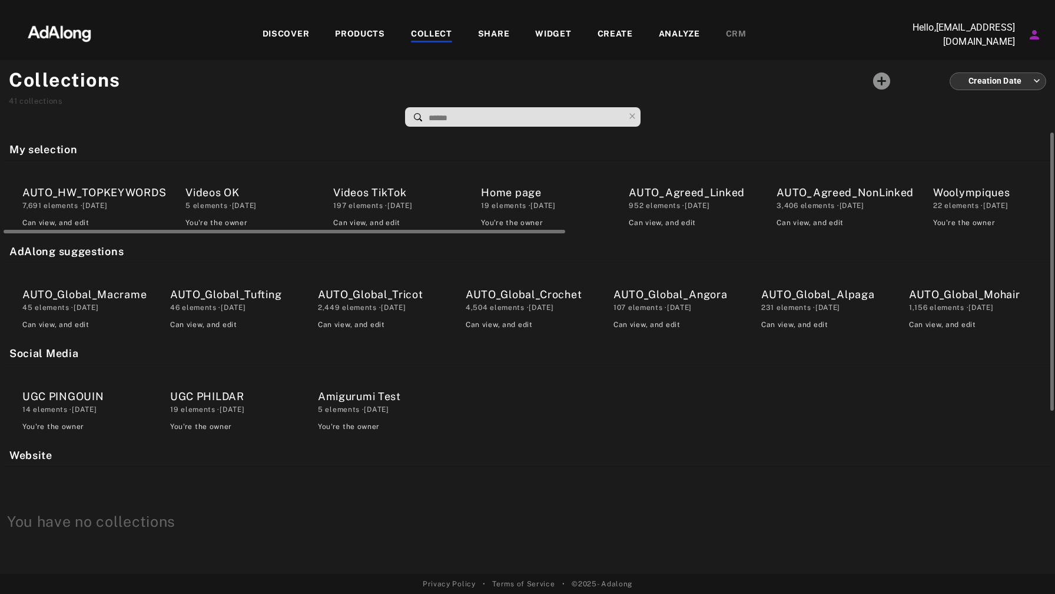
click at [812, 197] on div "AUTO_Agreed_NonLinked" at bounding box center [845, 192] width 137 height 16
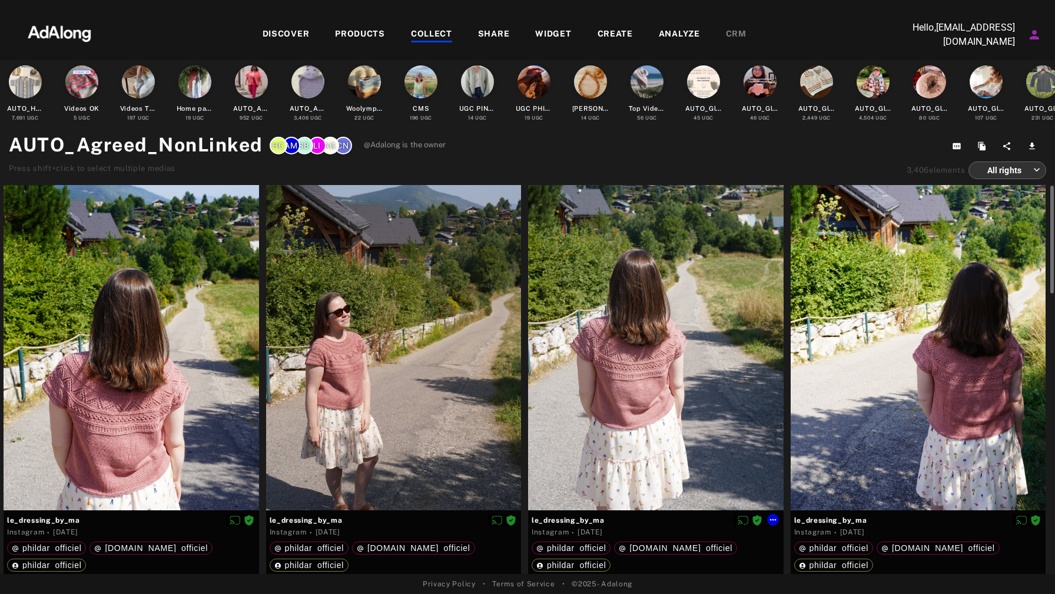
scroll to position [14, 0]
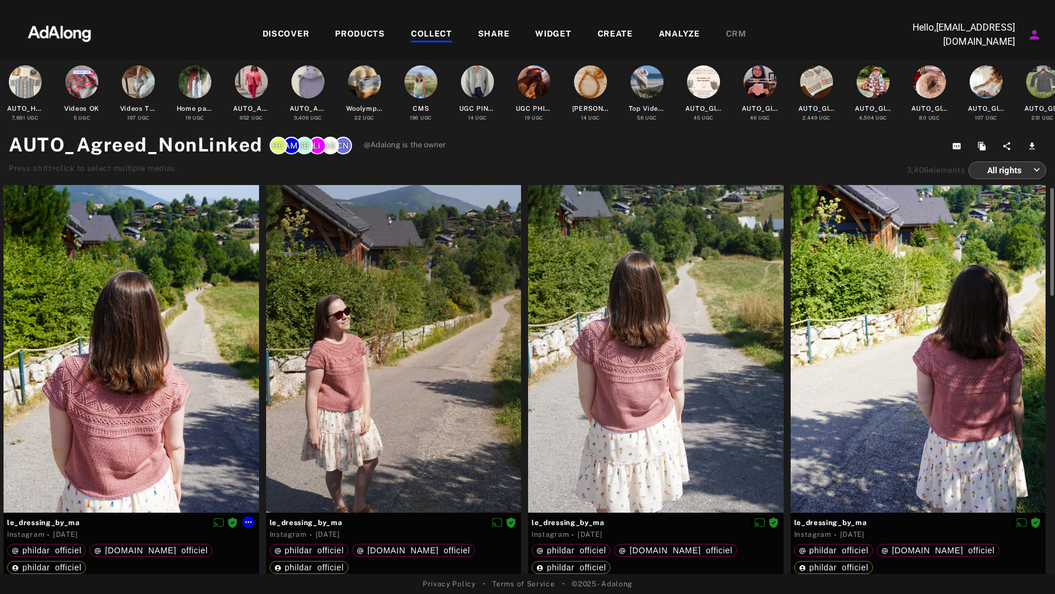
click at [141, 388] on div at bounding box center [132, 342] width 256 height 340
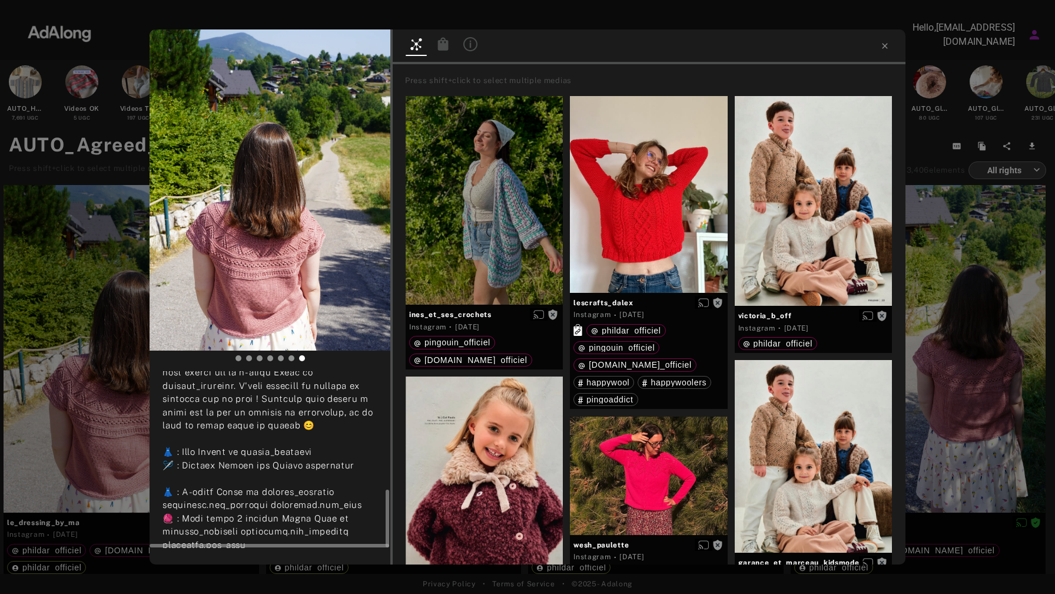
scroll to position [360, 0]
click at [442, 49] on icon at bounding box center [443, 43] width 11 height 13
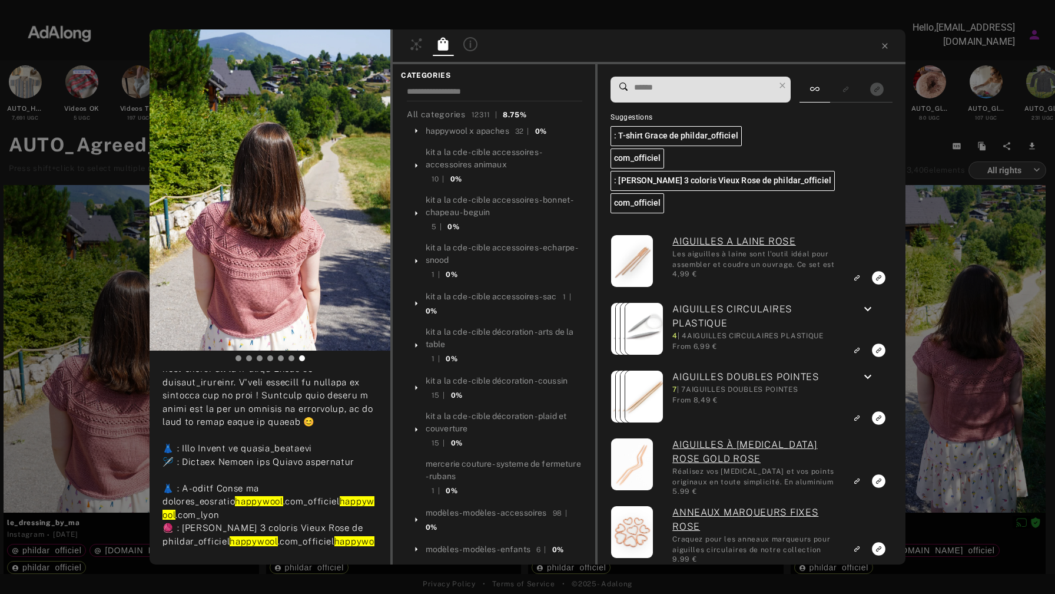
click at [674, 93] on input at bounding box center [703, 88] width 141 height 16
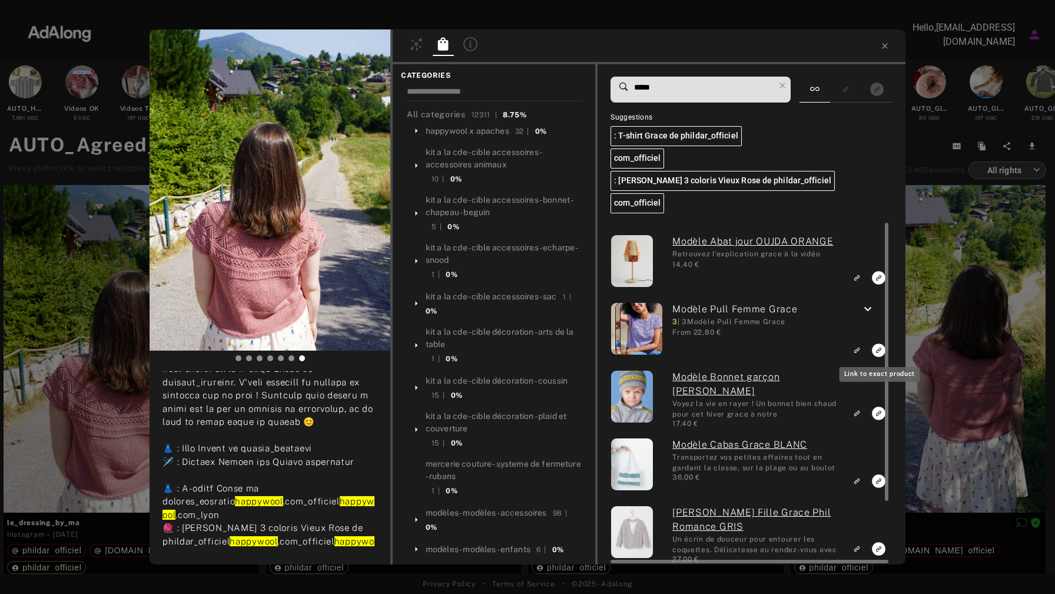
type input "*****"
click at [877, 350] on icon "Link to exact product" at bounding box center [879, 350] width 14 height 14
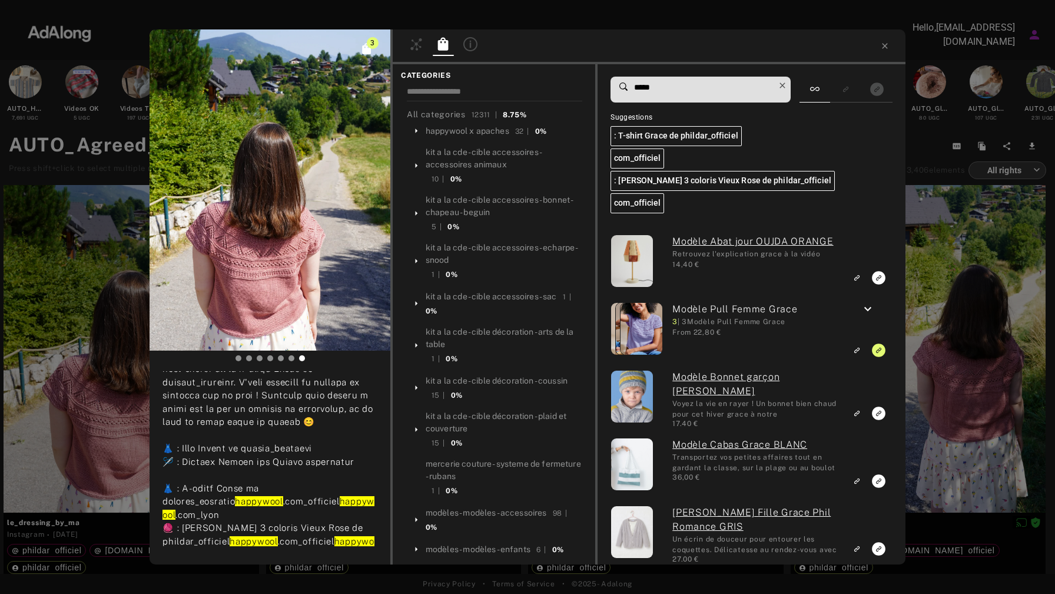
click at [784, 85] on icon at bounding box center [782, 85] width 16 height 16
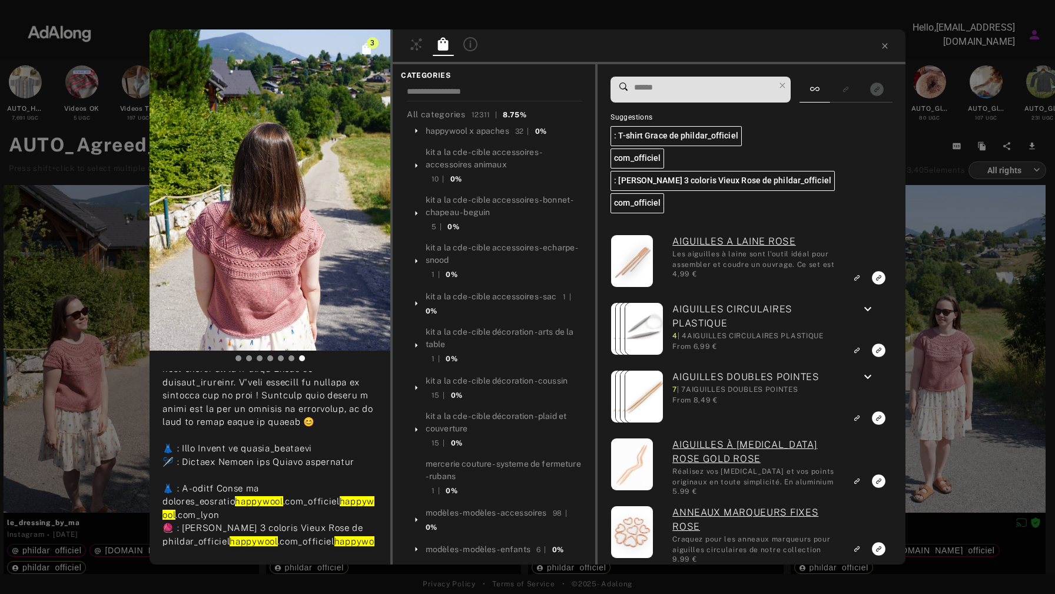
click at [726, 92] on input at bounding box center [703, 88] width 141 height 16
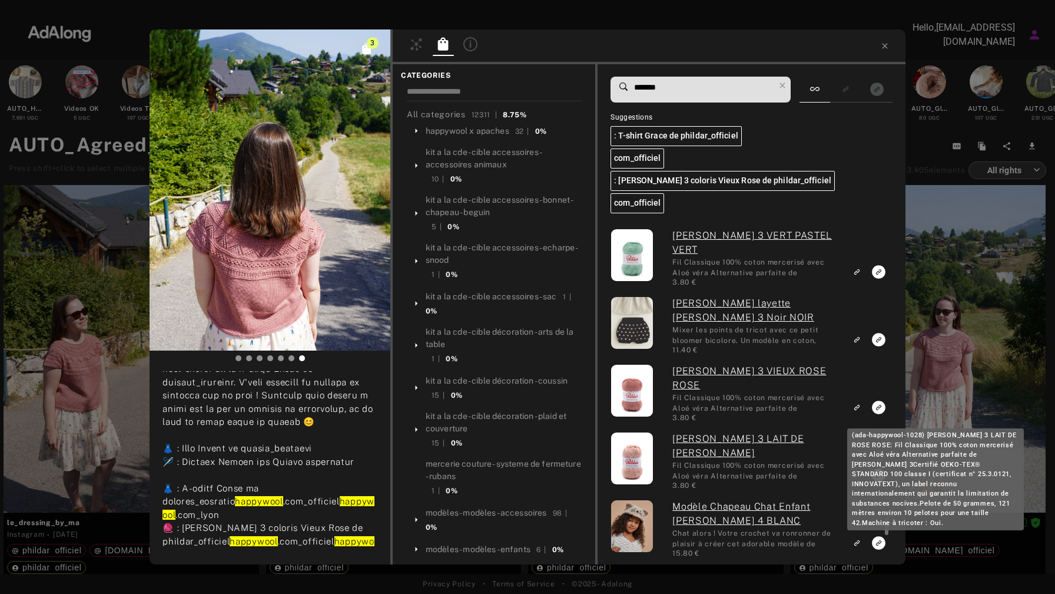
scroll to position [5768, 0]
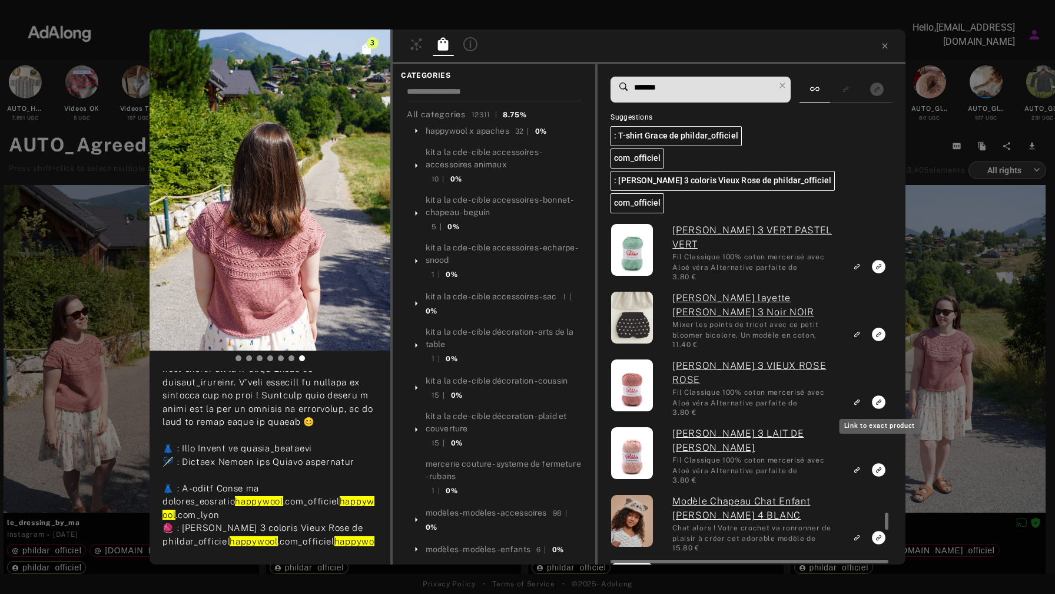
type input "*******"
click at [880, 402] on icon "Link to exact product" at bounding box center [879, 402] width 14 height 14
click at [891, 48] on div at bounding box center [649, 46] width 513 height 35
click at [885, 46] on icon at bounding box center [884, 45] width 5 height 5
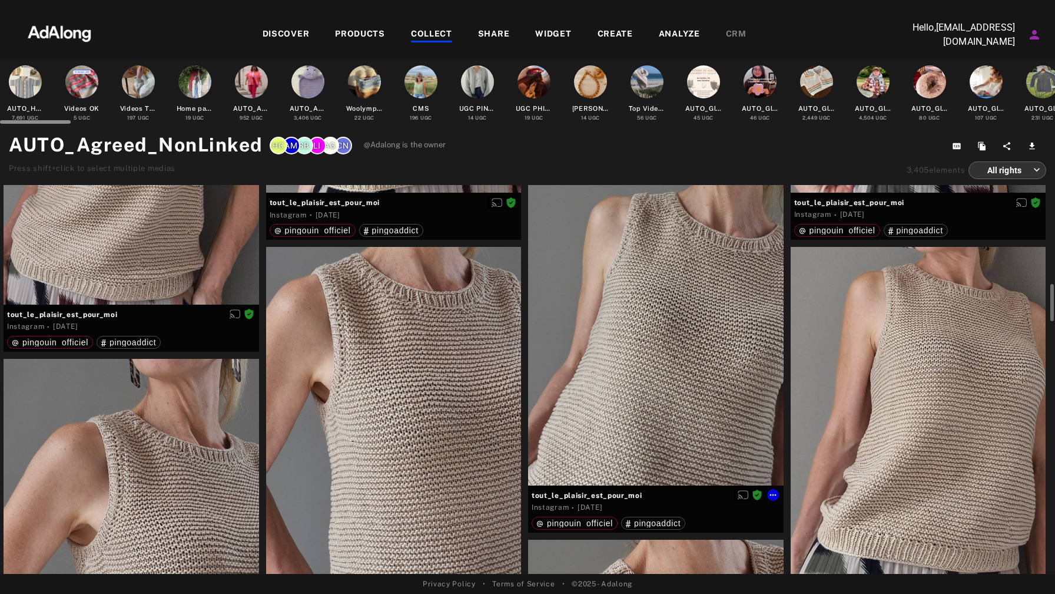
scroll to position [1749, 0]
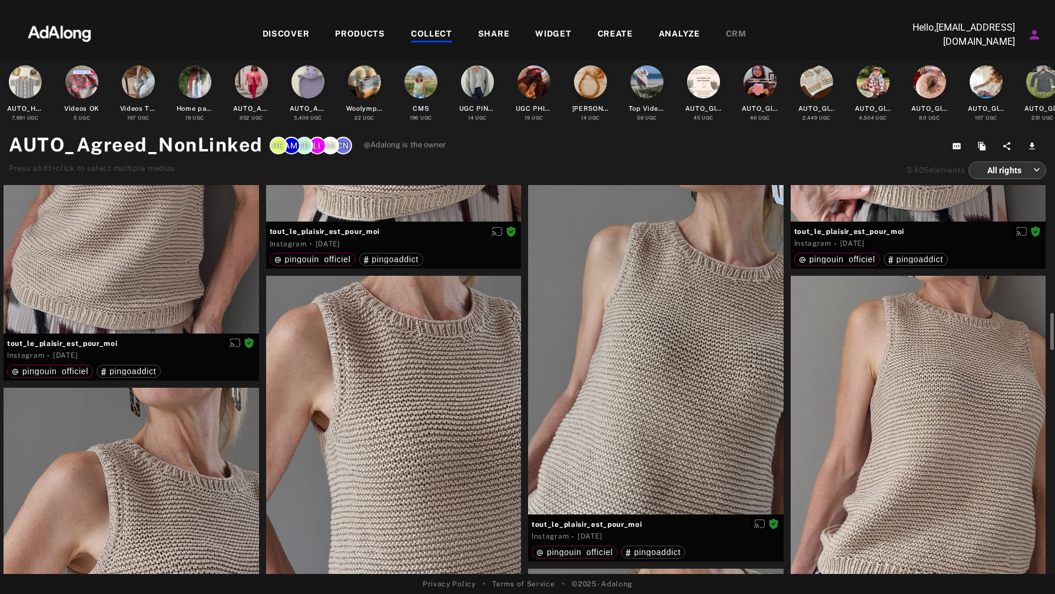
click at [437, 35] on div "COLLECT" at bounding box center [431, 35] width 41 height 14
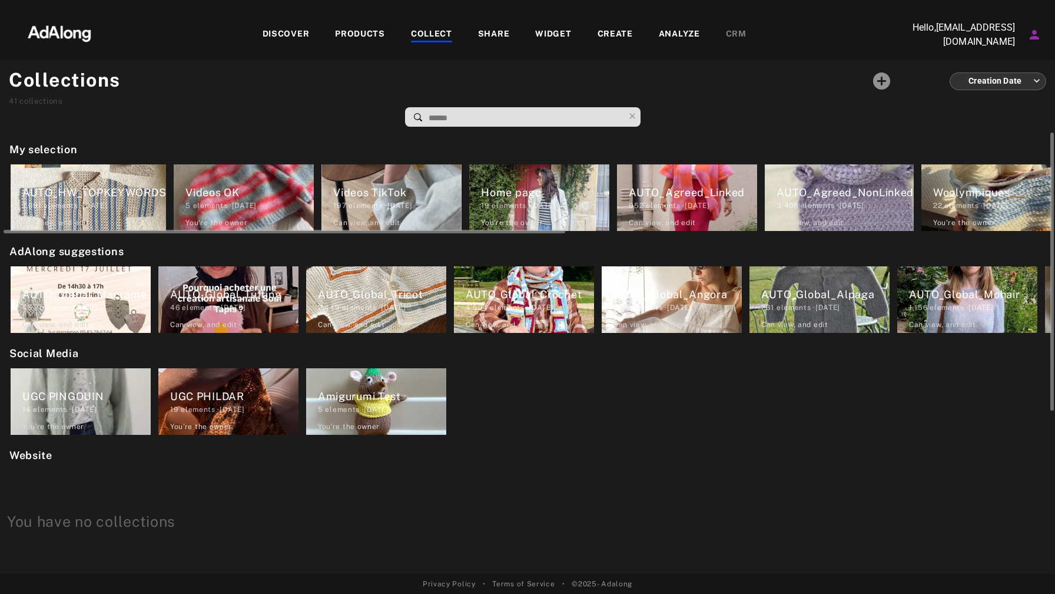
click at [665, 206] on div "952 elements · [DATE]" at bounding box center [693, 205] width 128 height 11
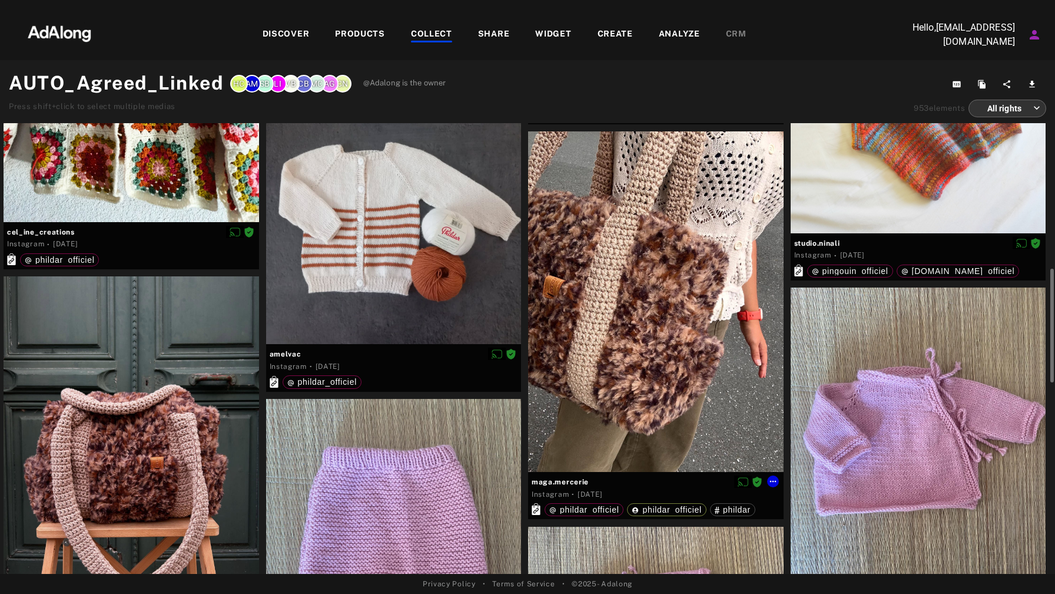
scroll to position [655, 0]
